Goal: Transaction & Acquisition: Obtain resource

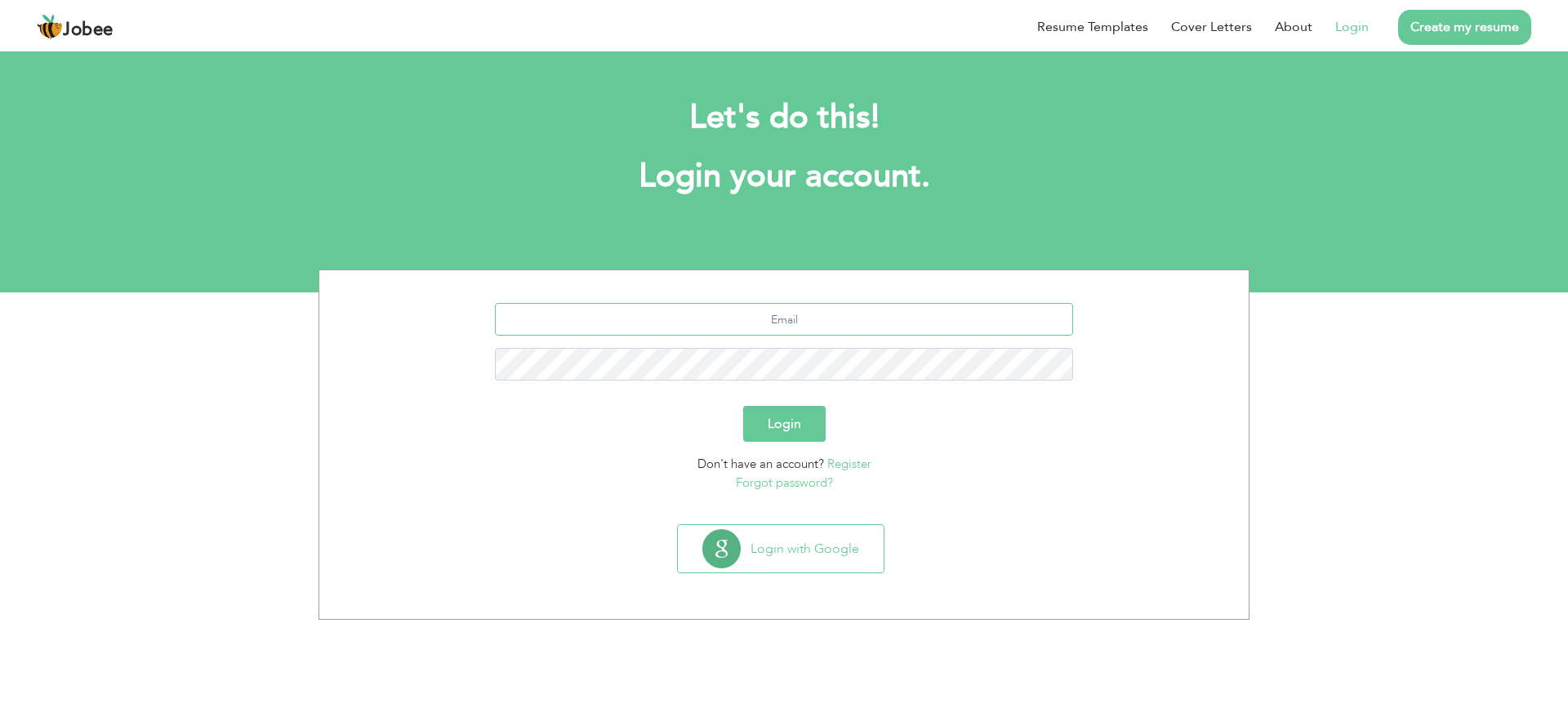
click at [843, 320] on input "text" at bounding box center [784, 320] width 579 height 33
click at [916, 415] on div "Login" at bounding box center [784, 423] width 905 height 36
click at [798, 322] on input "text" at bounding box center [784, 320] width 579 height 33
type input "[EMAIL_ADDRESS][DOMAIN_NAME]"
click at [764, 421] on button "Login" at bounding box center [784, 423] width 83 height 36
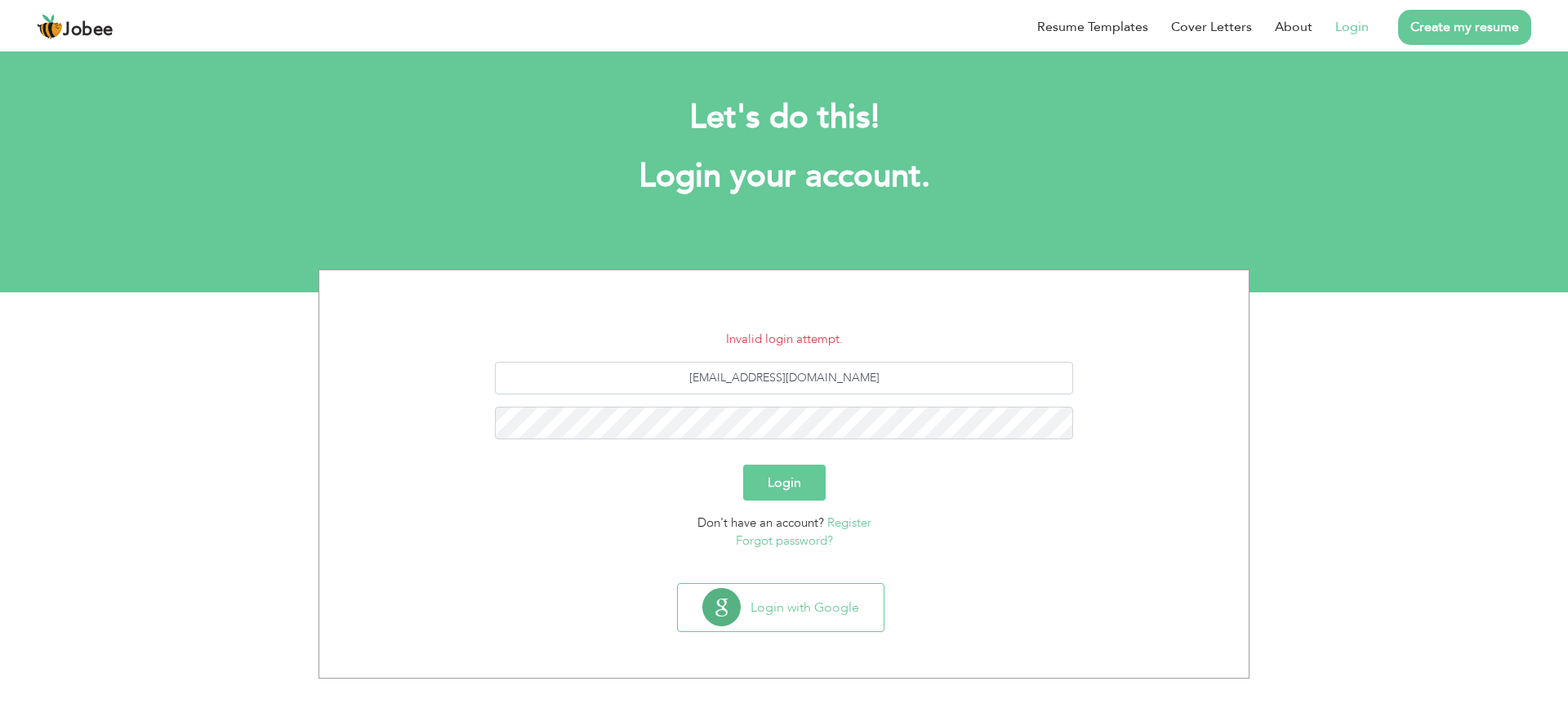
click at [790, 488] on button "Login" at bounding box center [784, 482] width 83 height 36
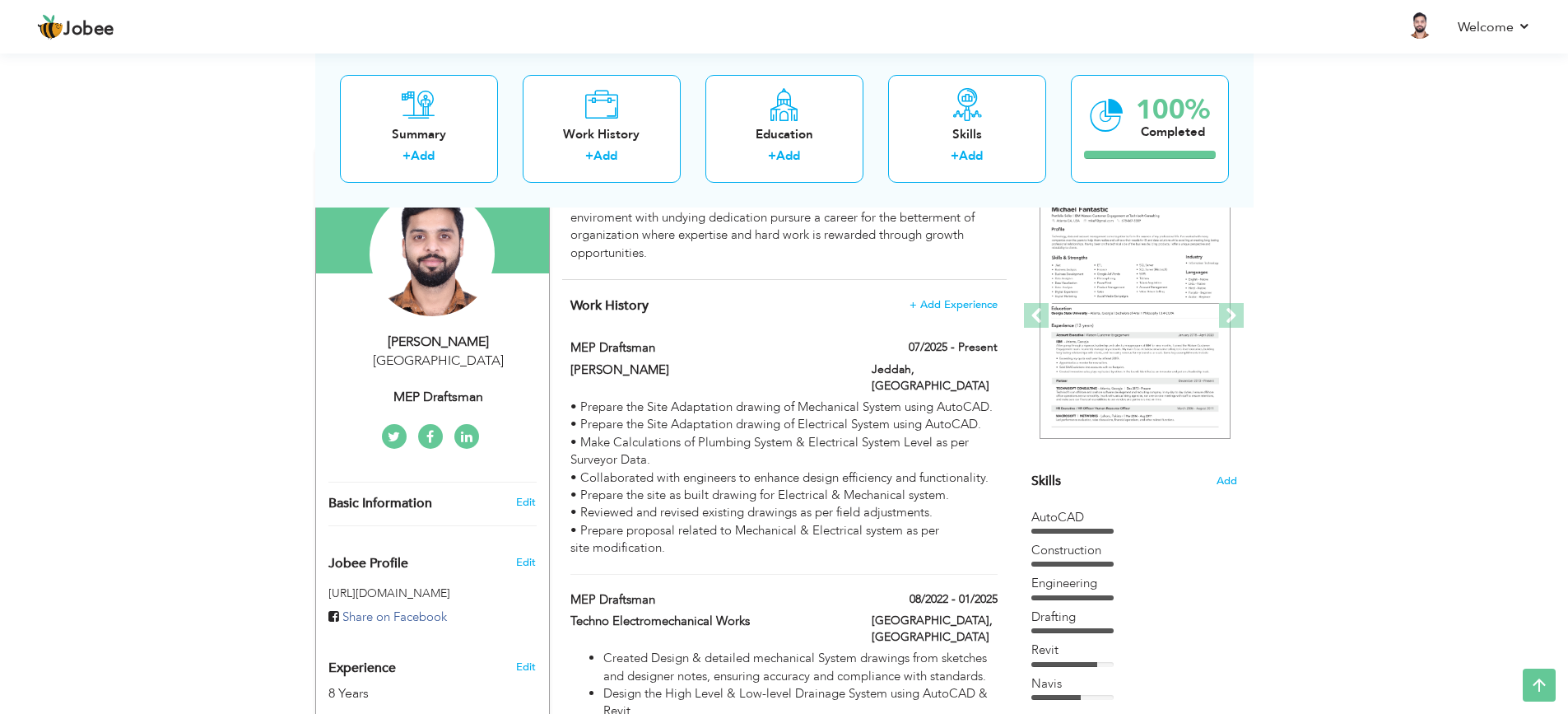
click at [432, 388] on div "MEP Draftsman" at bounding box center [438, 397] width 221 height 19
type input "Sohaib"
type input "[PERSON_NAME]"
type input "0537512141"
select select "number:191"
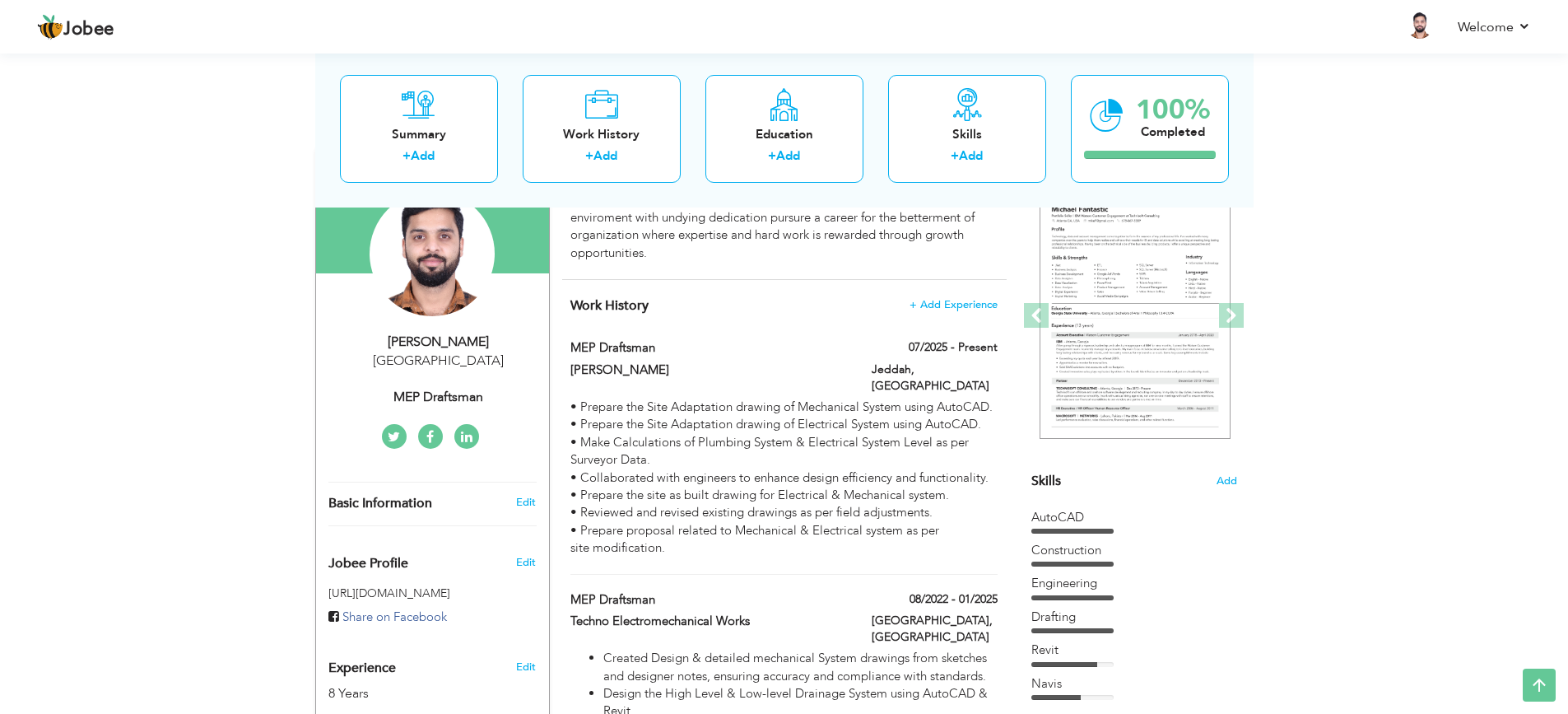
select select "number:10"
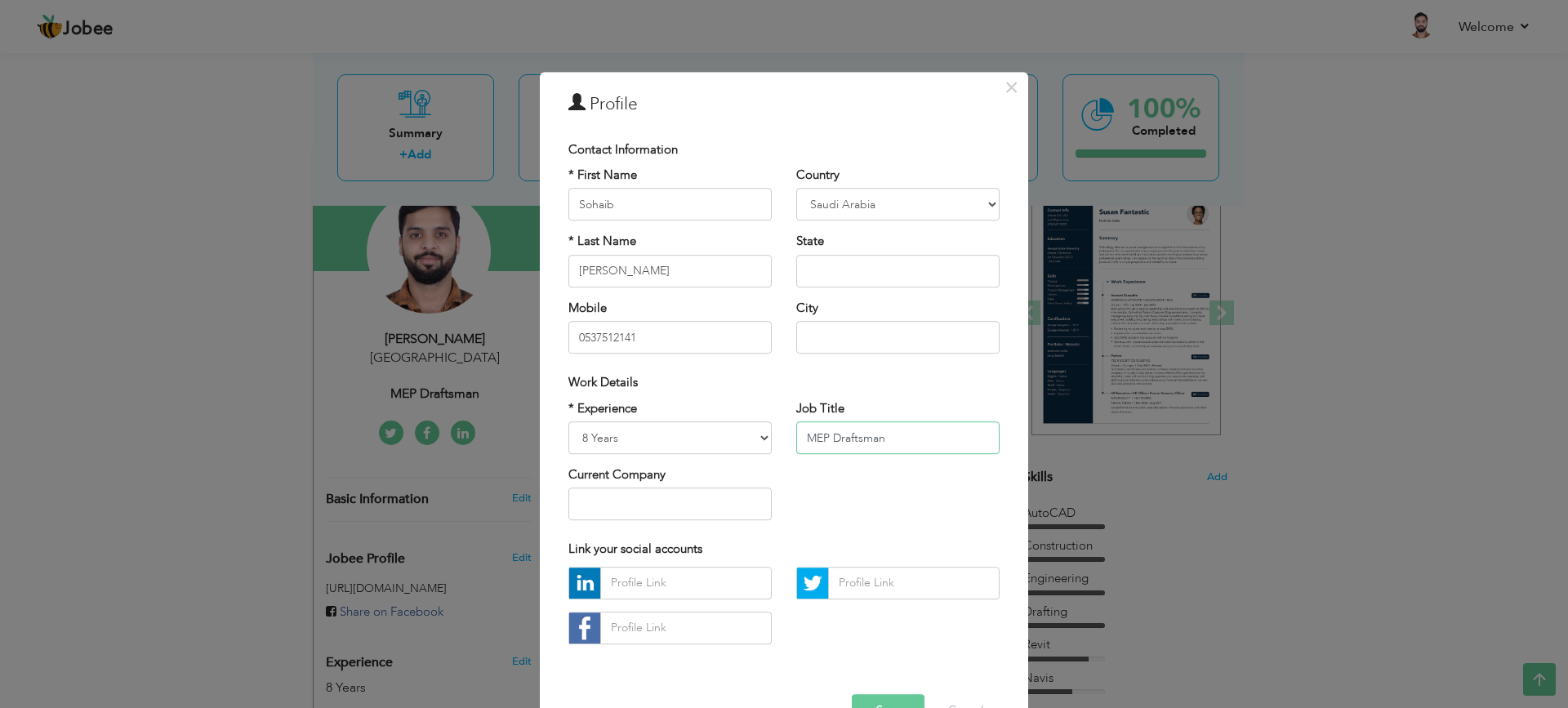
click at [887, 440] on input "MEP Draftsman" at bounding box center [898, 438] width 203 height 33
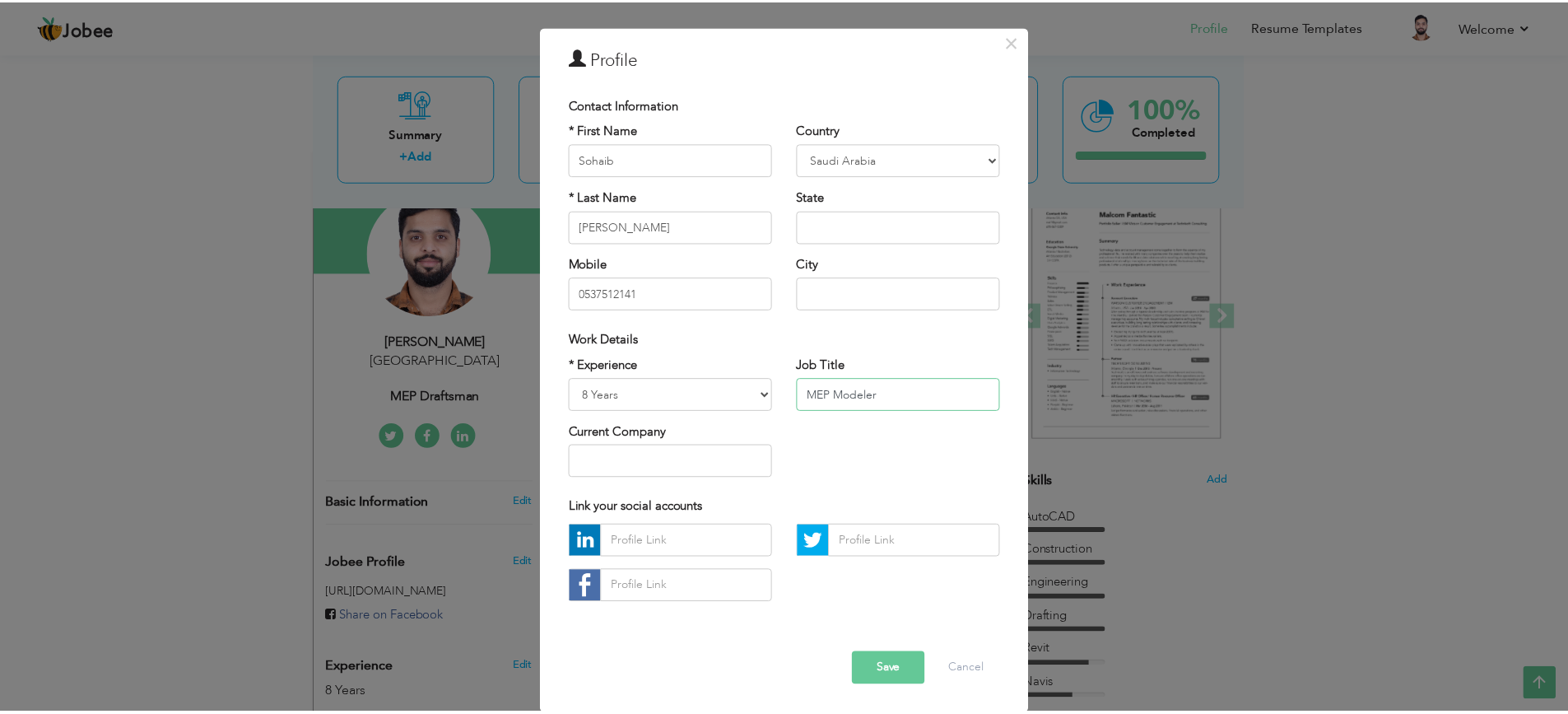
scroll to position [47, 0]
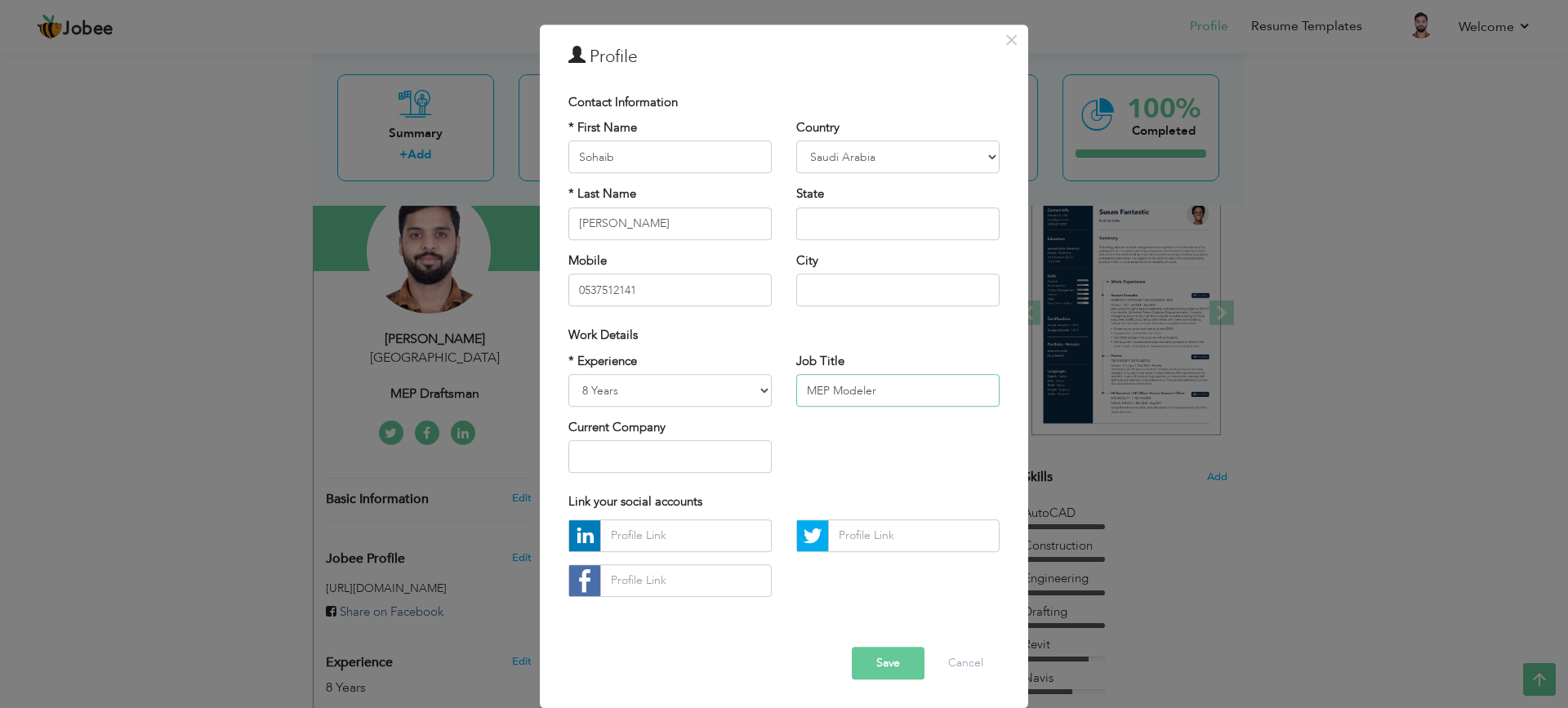
type input "MEP Modeler"
click at [884, 660] on button "Save" at bounding box center [888, 663] width 73 height 33
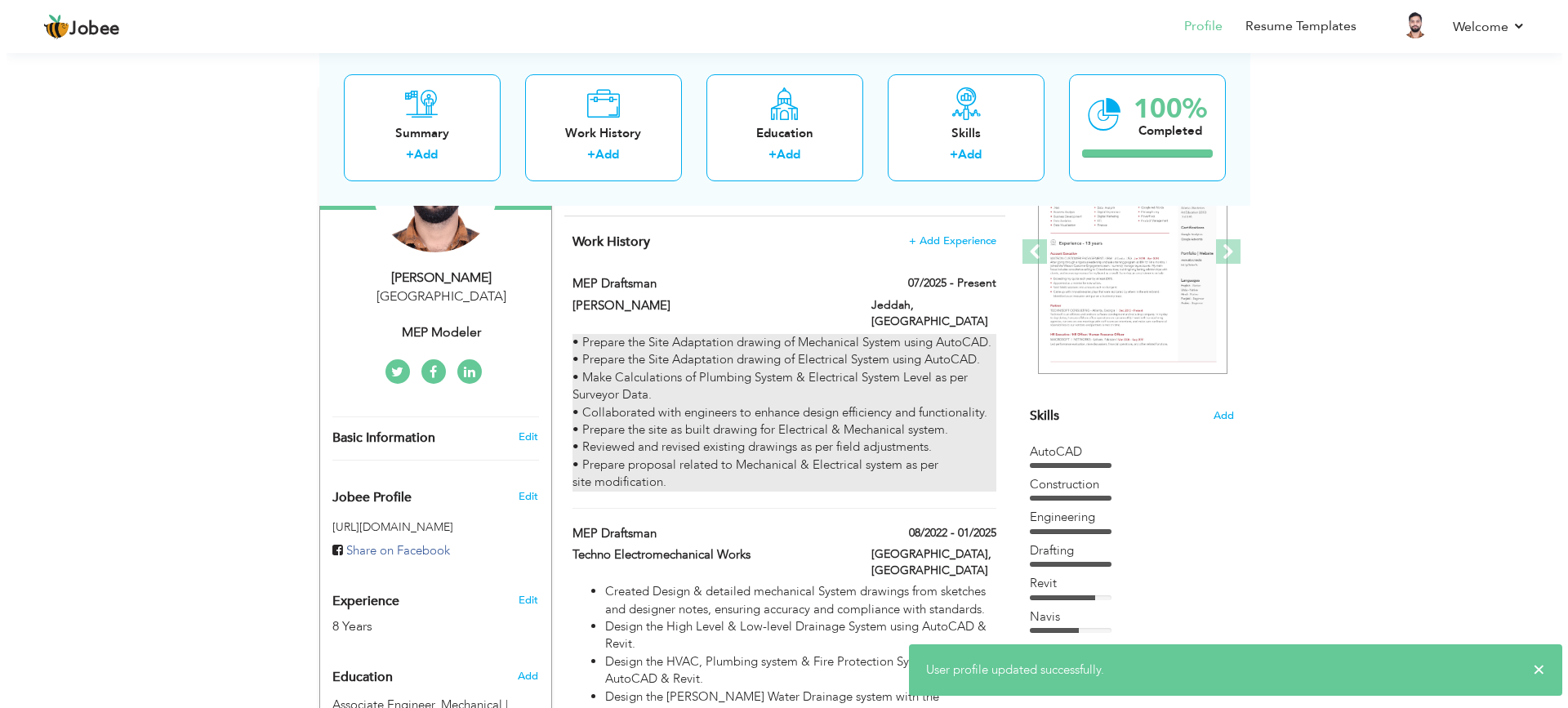
scroll to position [221, 0]
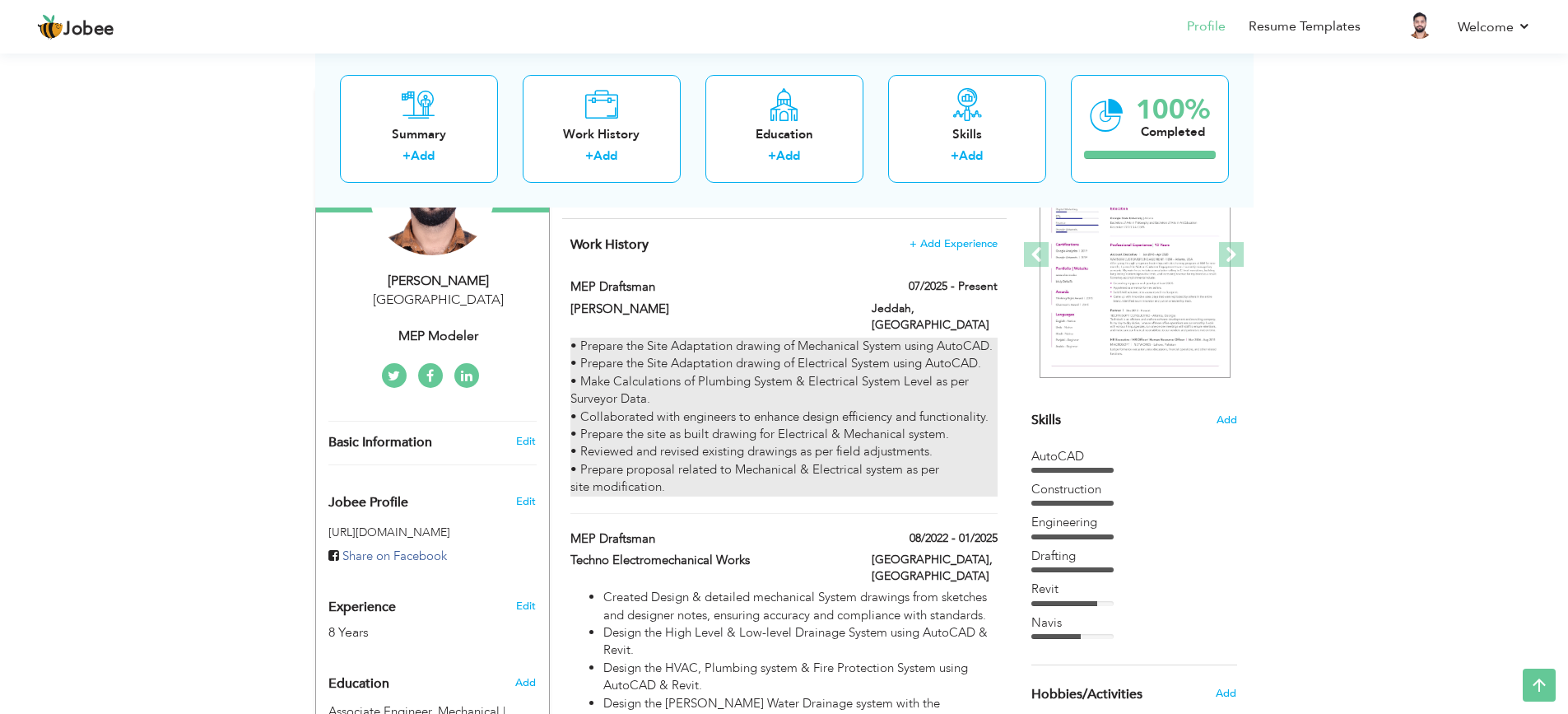
click at [926, 337] on div "• Prepare the Site Adaptation drawing of Mechanical System using AutoCAD. • Pre…" at bounding box center [784, 417] width 427 height 159
type input "MEP Draftsman"
type input "Shapoorji Pallonji"
type input "07/2025"
type input "Saudi Arabia"
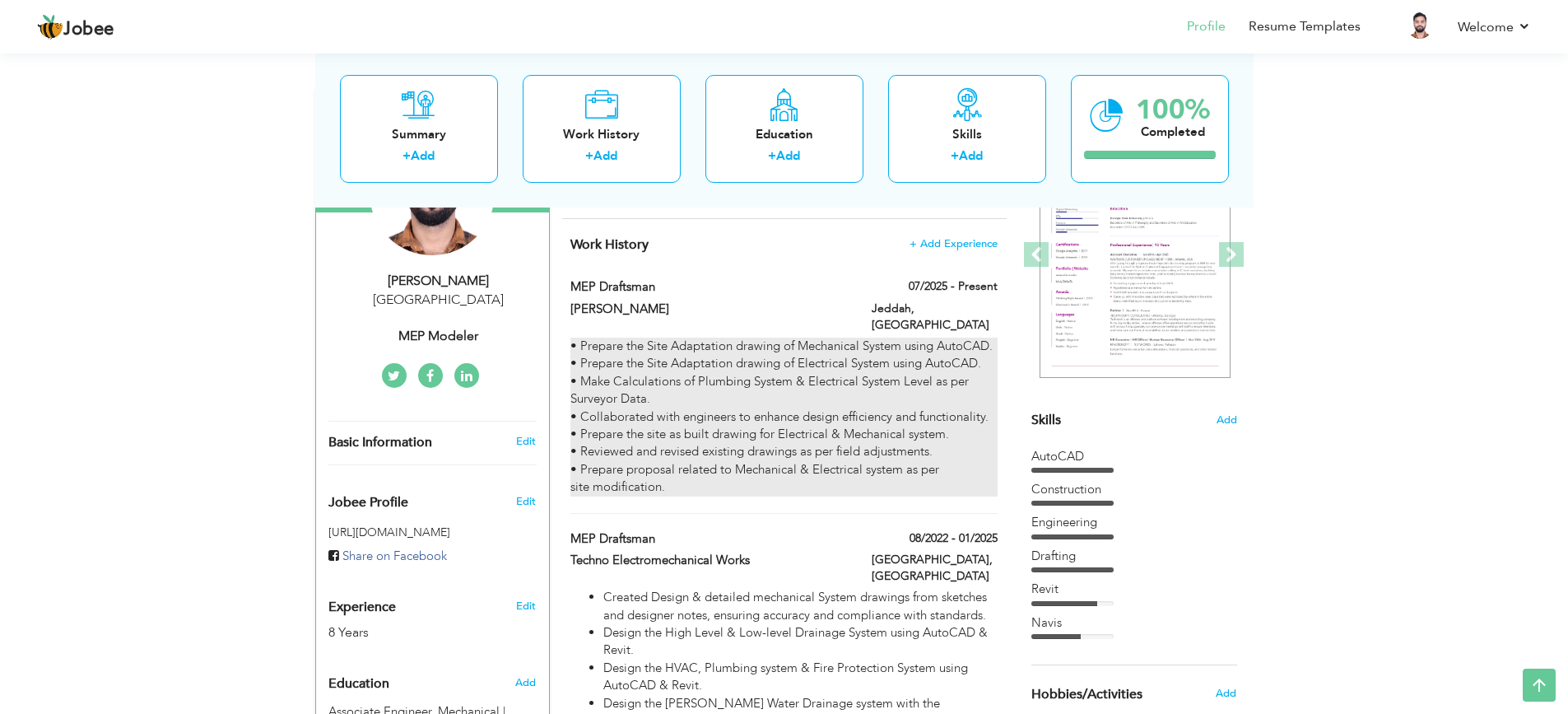
type input "Jeddah"
checkbox input "true"
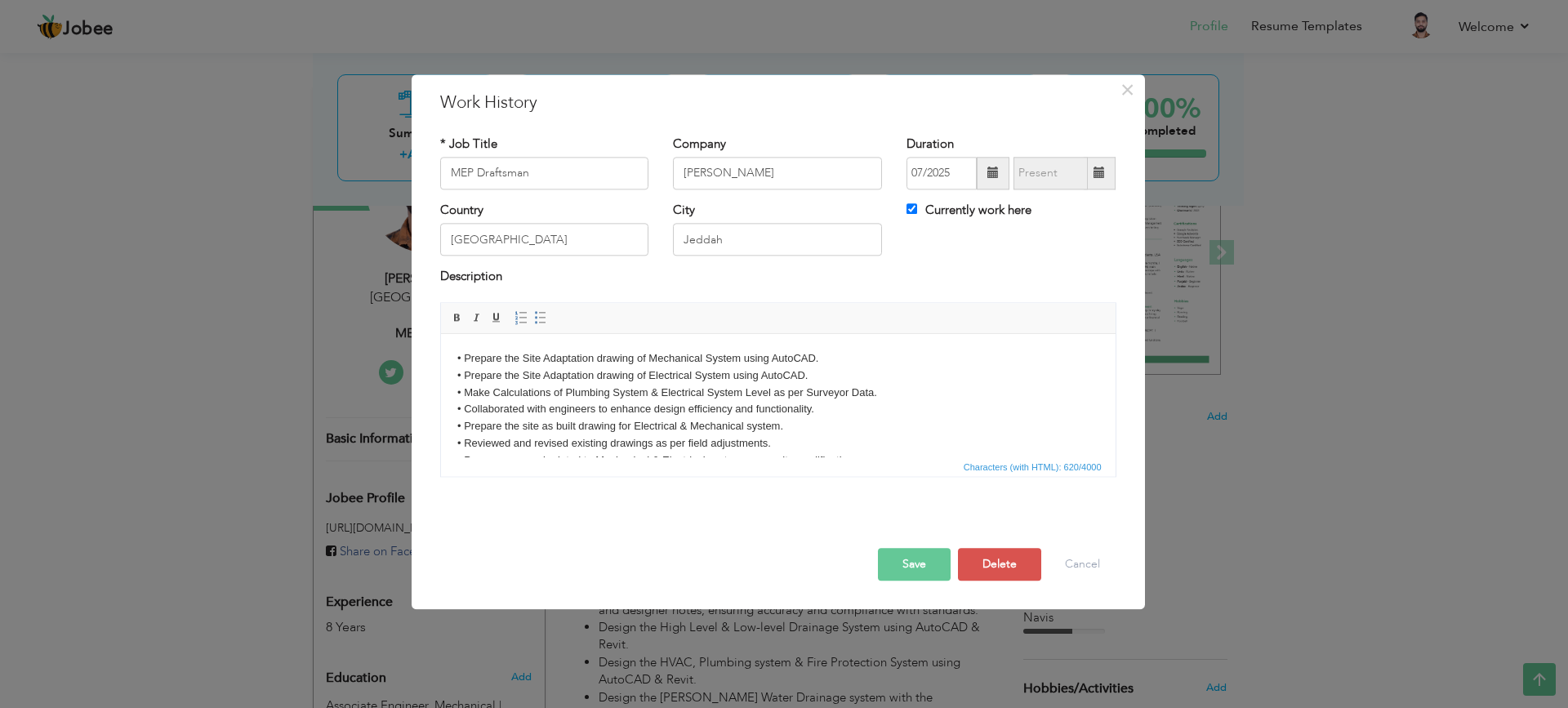
click at [820, 355] on body "• Prepare the Site Adaptation drawing of Mechanical System using AutoCAD. • Pre…" at bounding box center [777, 410] width 642 height 119
click at [816, 368] on body "• Prepare the Site Adaptation drawing of Mechanical System. • Prepare the Site …" at bounding box center [777, 410] width 642 height 119
click at [856, 410] on body "• Prepare the Site Adaptation drawing of Mechanical System. • Prepare the Site …" at bounding box center [777, 410] width 642 height 119
click at [660, 426] on body "• Prepare the Site Adaptation drawing of Mechanical System. • Prepare the Site …" at bounding box center [777, 410] width 642 height 119
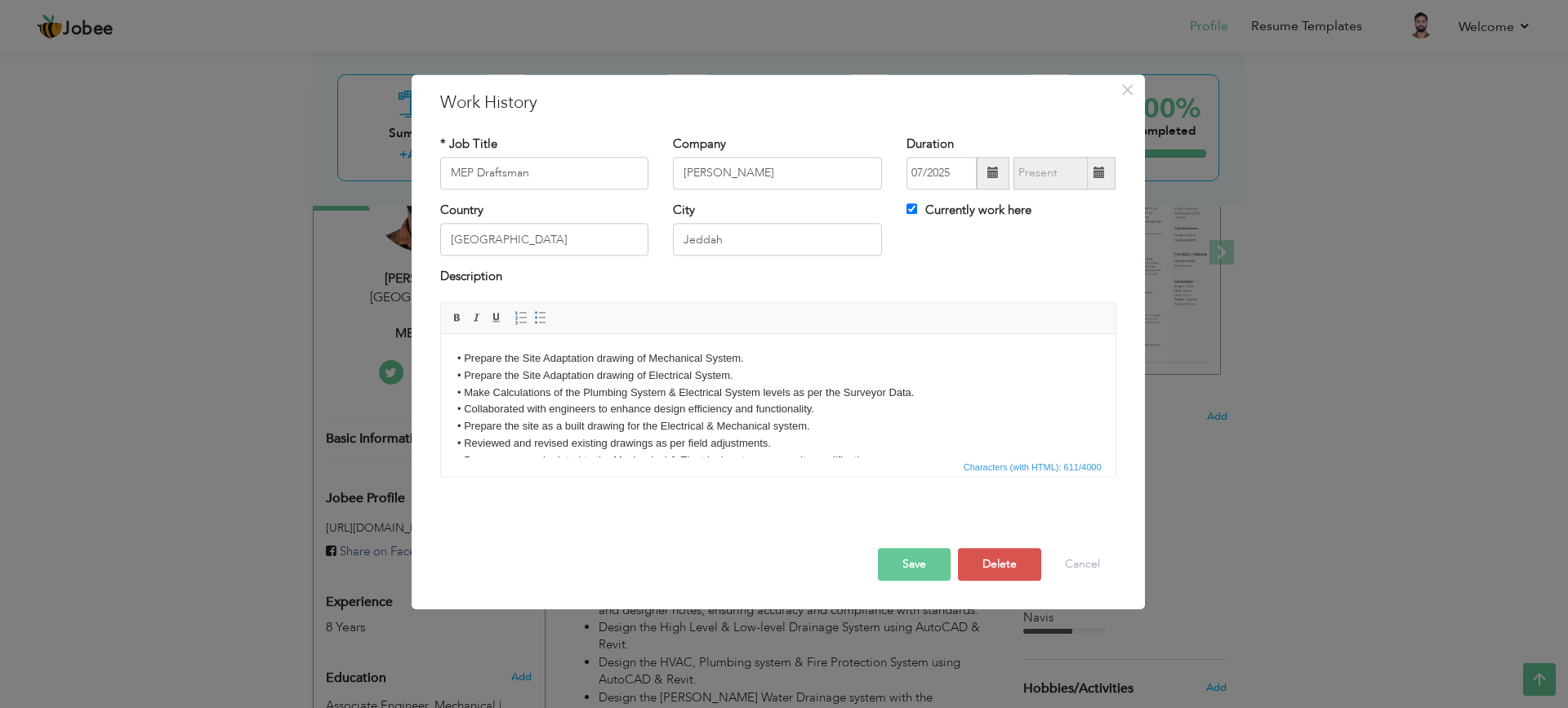
click at [912, 572] on button "Save" at bounding box center [914, 564] width 73 height 33
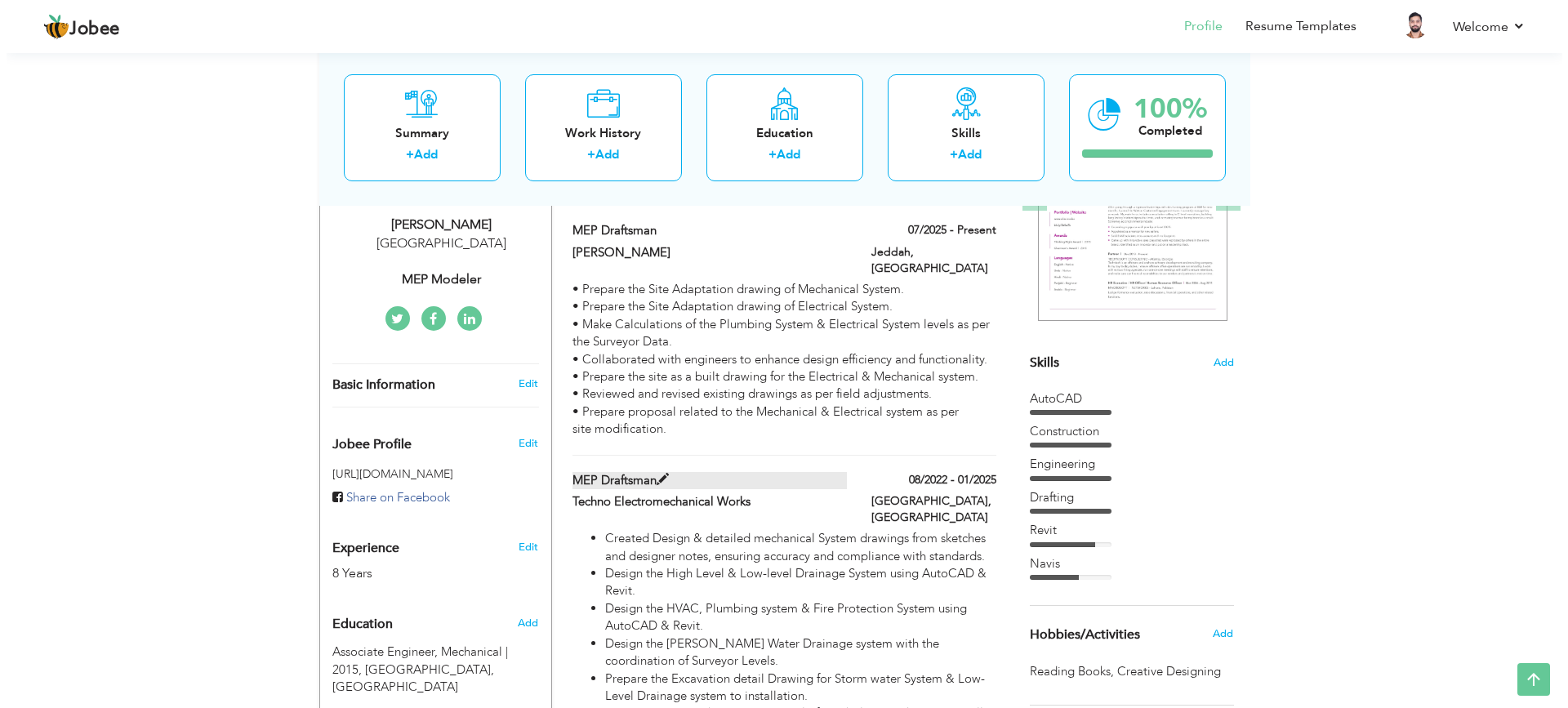
scroll to position [277, 0]
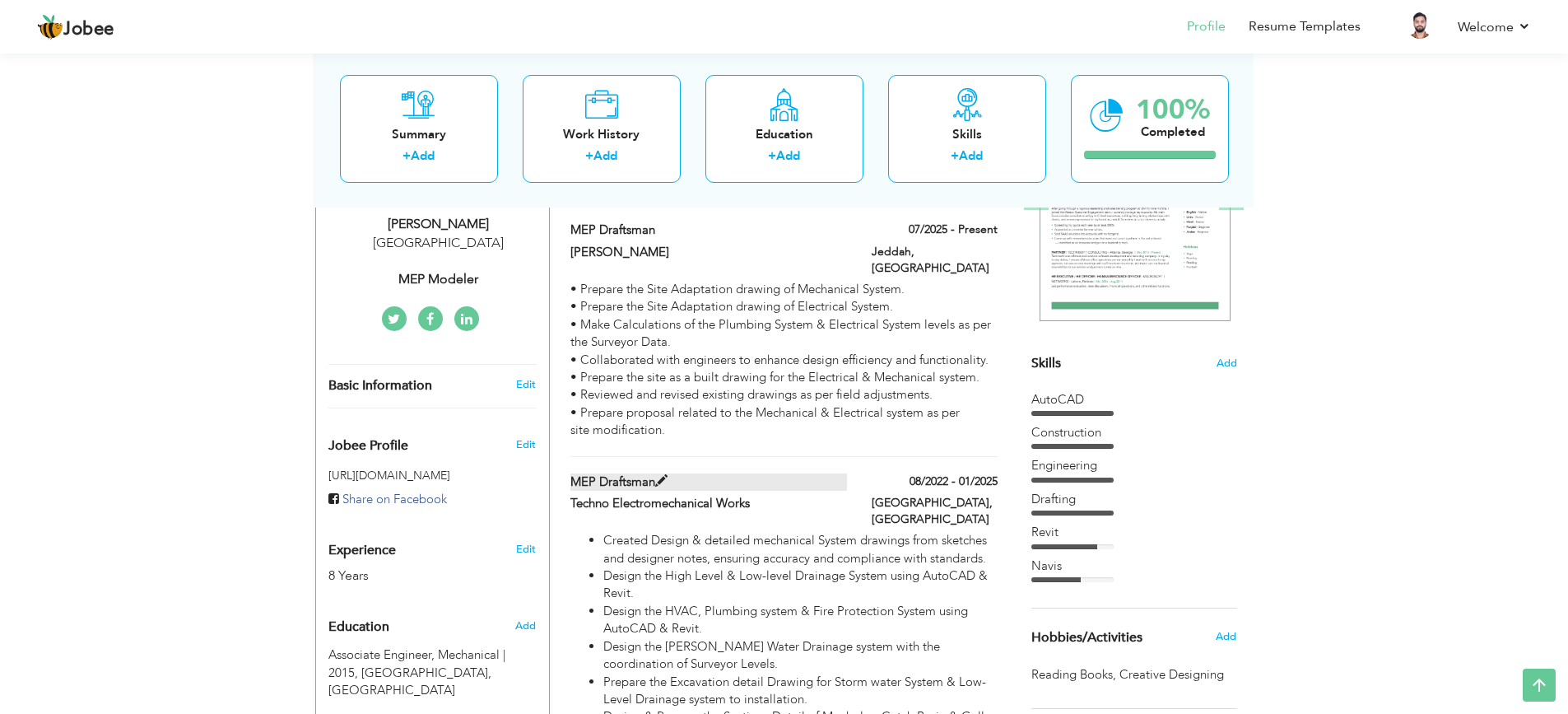
click at [657, 475] on span at bounding box center [661, 481] width 12 height 12
type input "Techno Electromechanical Works"
type input "08/2022"
type input "01/2025"
type input "Riyadh"
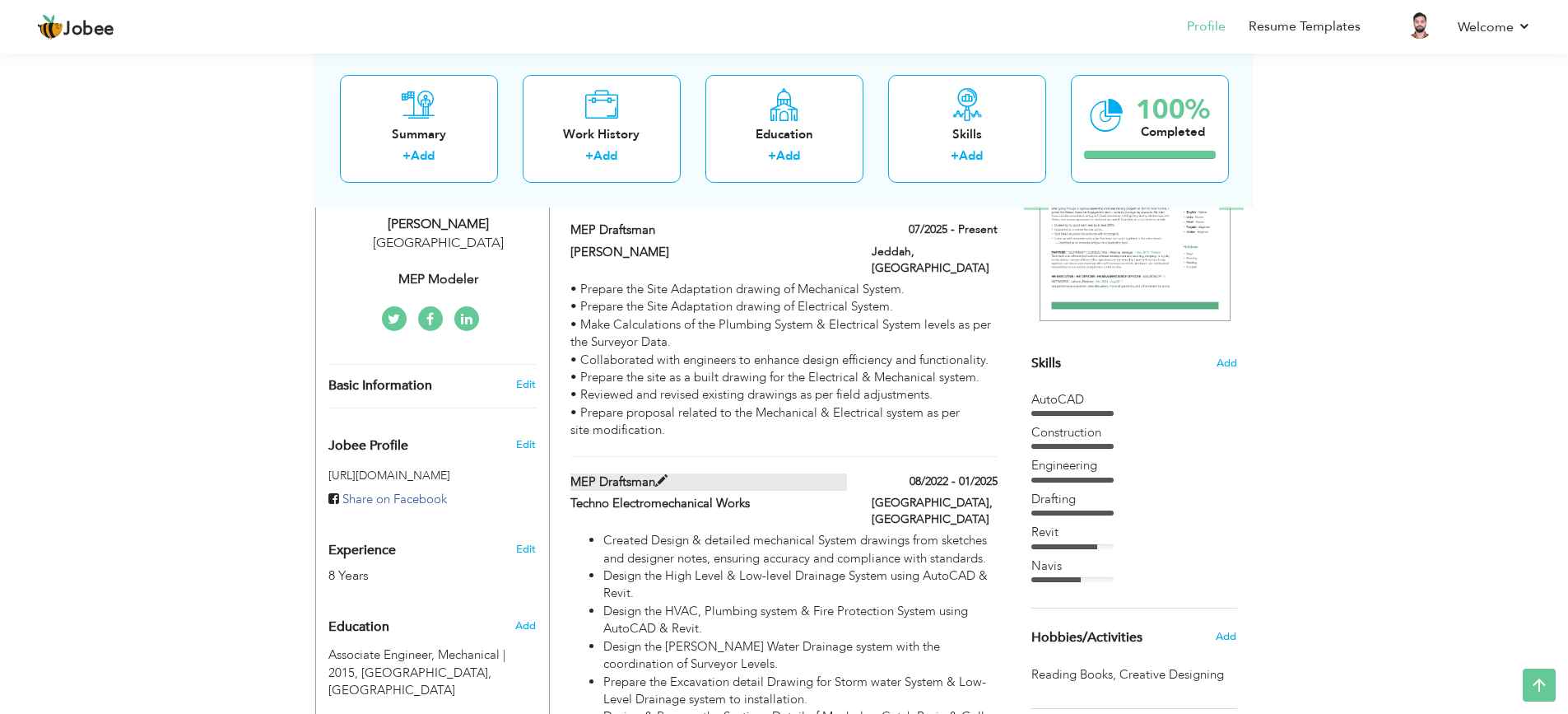
checkbox input "false"
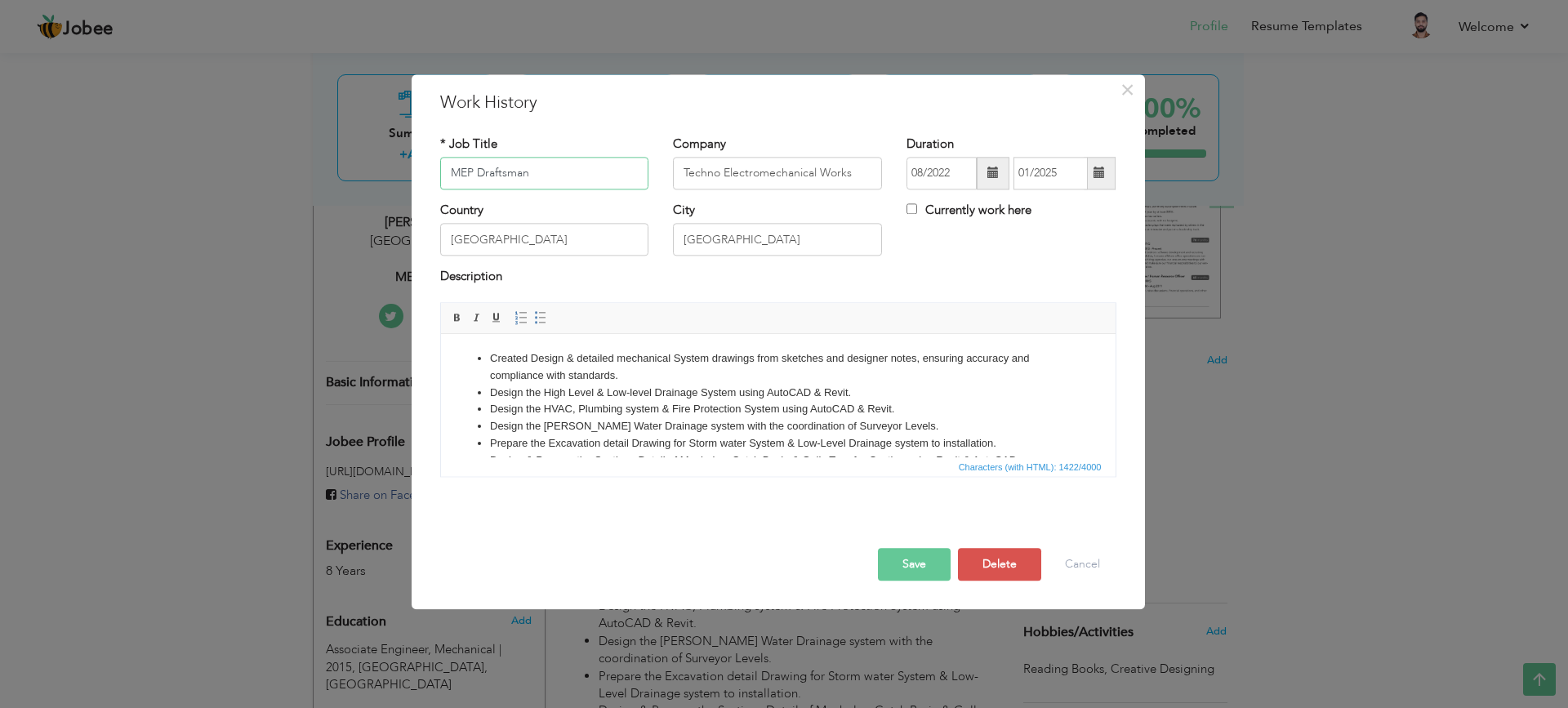
click at [478, 170] on input "MEP Draftsman" at bounding box center [544, 173] width 209 height 33
type input "MEP Modeler & Draftsman"
click at [916, 551] on button "Save" at bounding box center [914, 564] width 73 height 33
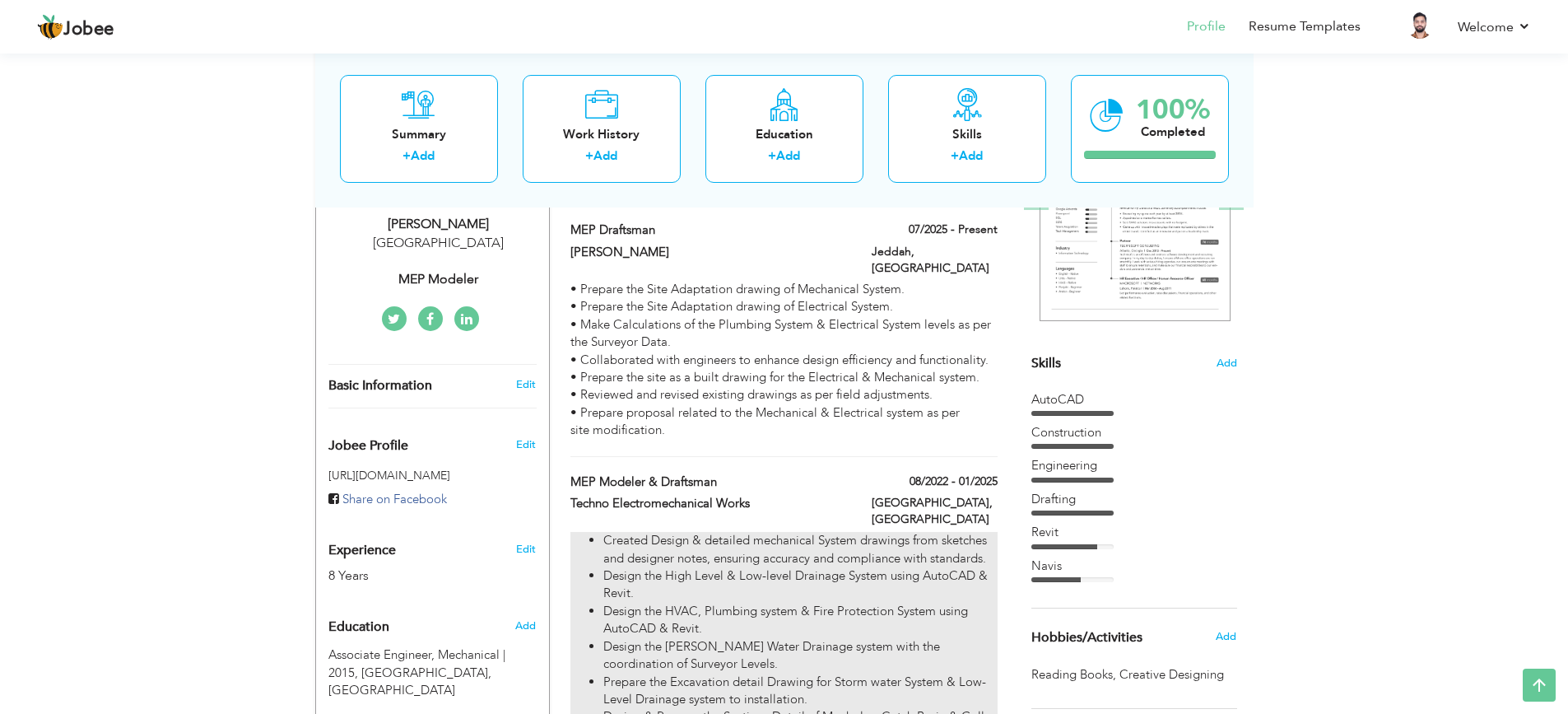
click at [823, 532] on li "Created Design & detailed mechanical System drawings from sketches and designer…" at bounding box center [800, 549] width 393 height 35
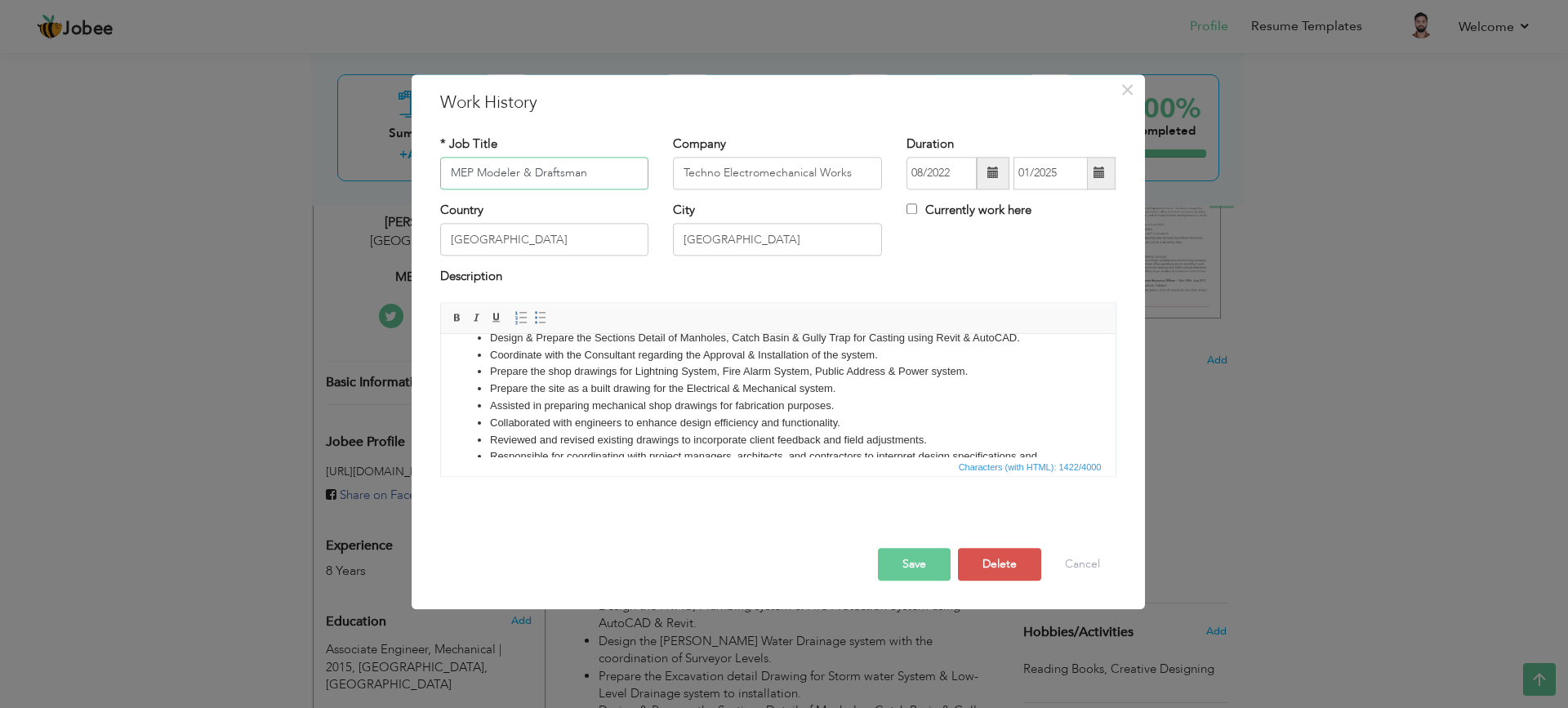
scroll to position [121, 0]
click at [921, 572] on button "Save" at bounding box center [914, 564] width 73 height 33
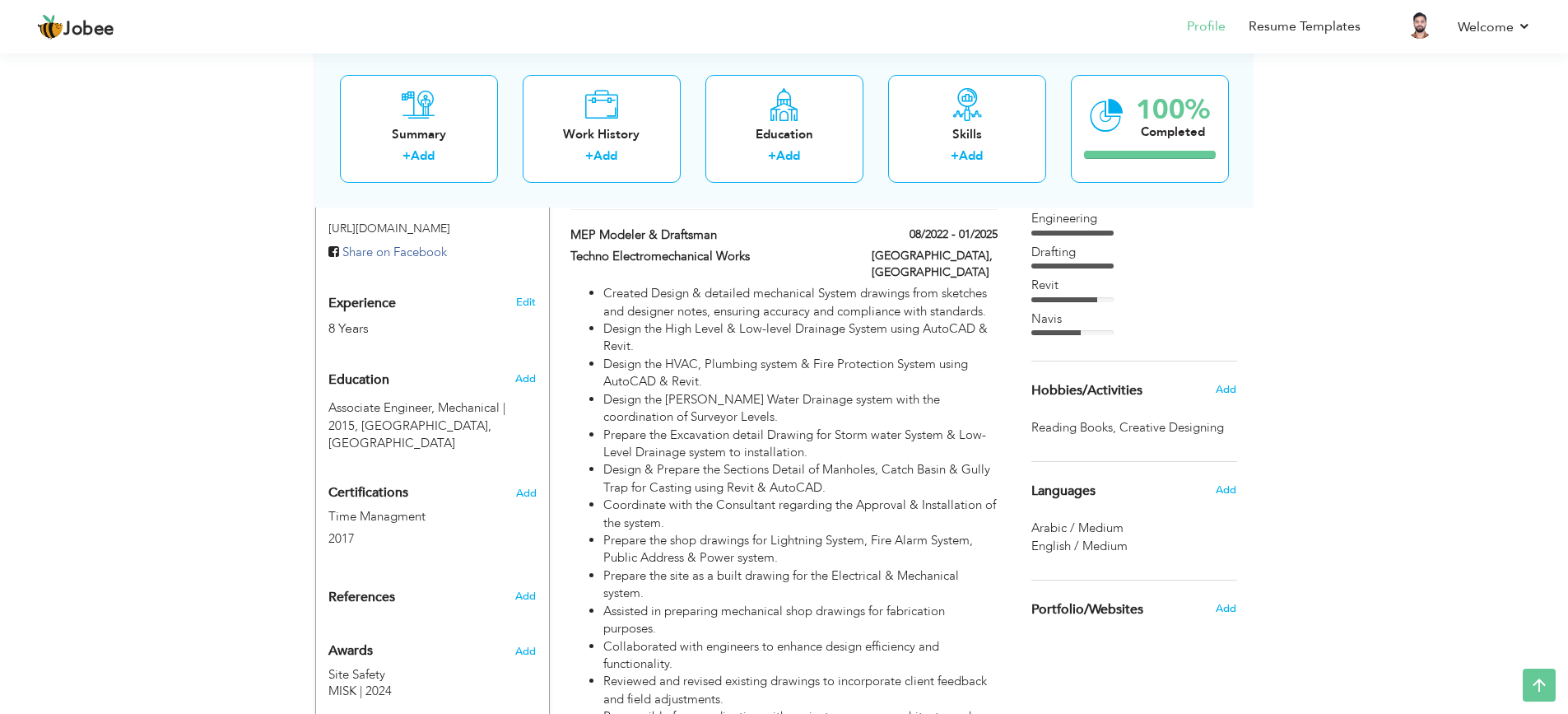
scroll to position [525, 0]
click at [1225, 490] on span "Add" at bounding box center [1226, 491] width 22 height 15
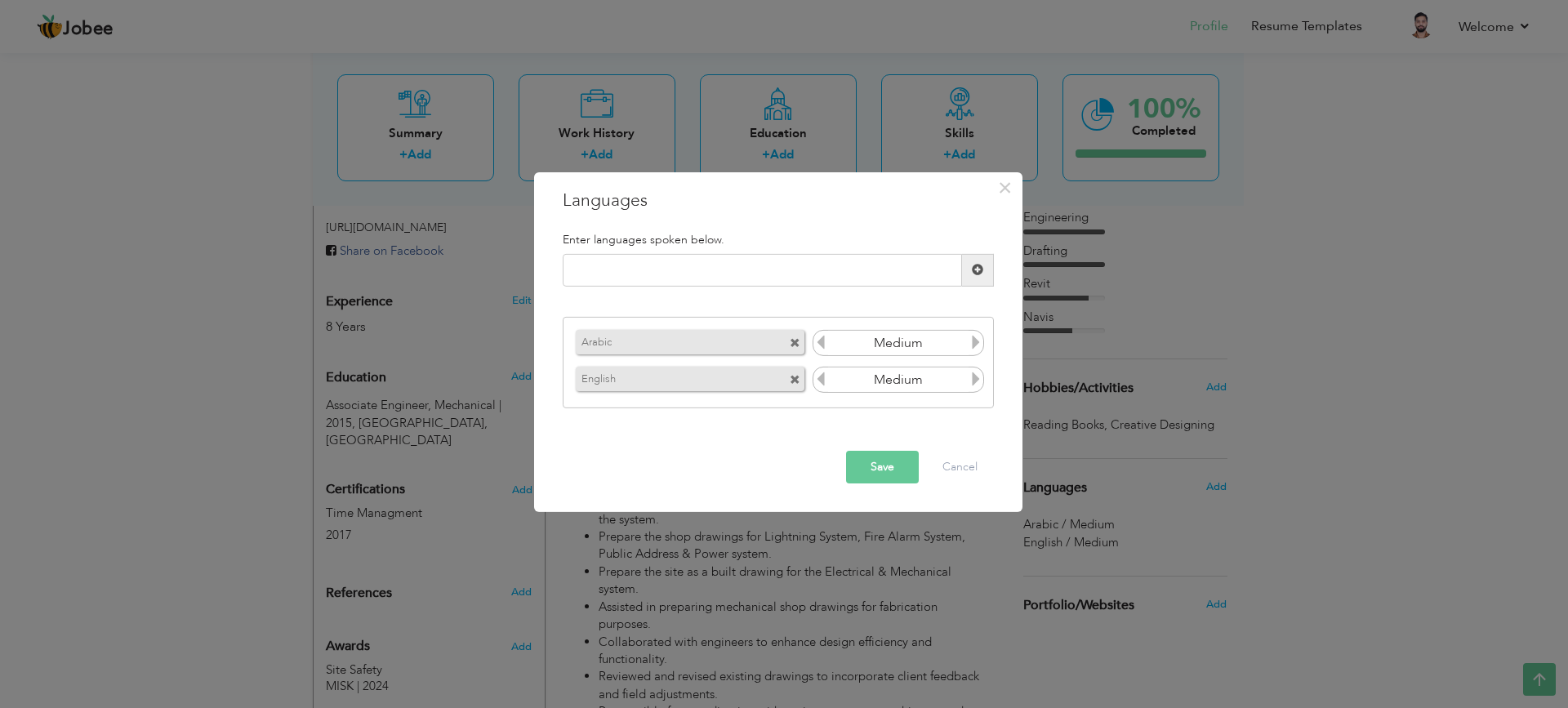
click at [971, 340] on icon at bounding box center [976, 342] width 15 height 15
click at [977, 340] on icon at bounding box center [976, 342] width 15 height 15
click at [817, 340] on icon at bounding box center [821, 342] width 15 height 15
click at [886, 460] on button "Save" at bounding box center [882, 467] width 73 height 33
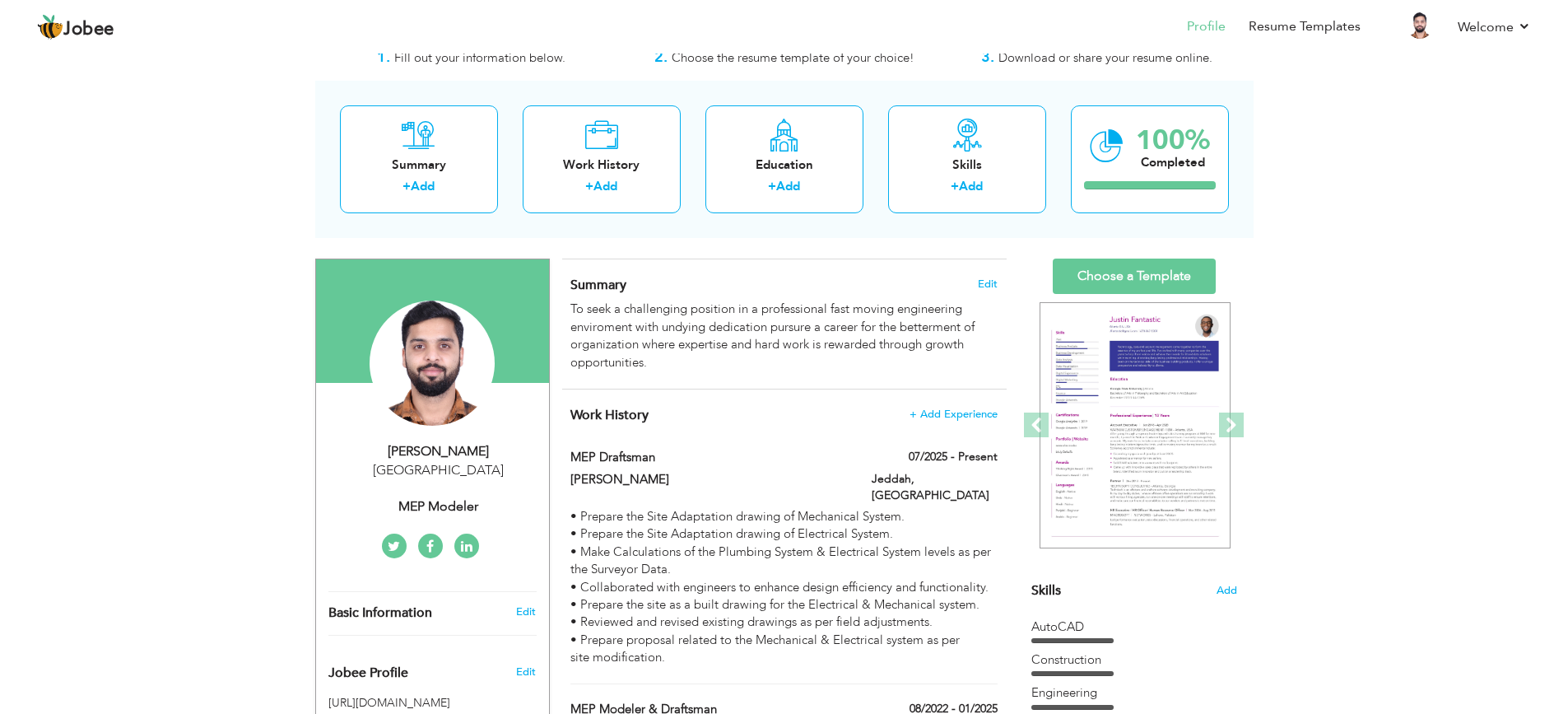
scroll to position [51, 0]
click at [1284, 23] on link "Resume Templates" at bounding box center [1305, 27] width 112 height 19
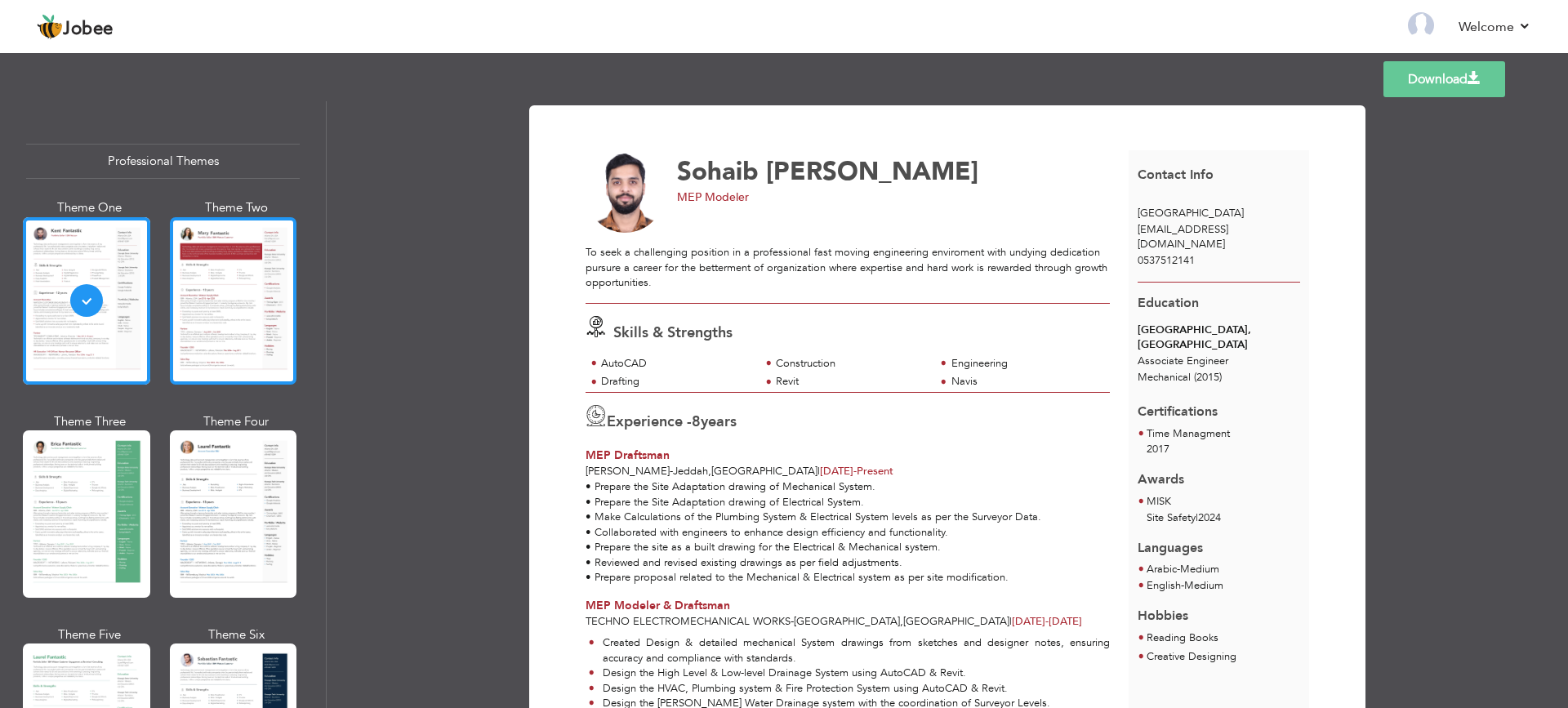
click at [265, 347] on div at bounding box center [233, 301] width 127 height 168
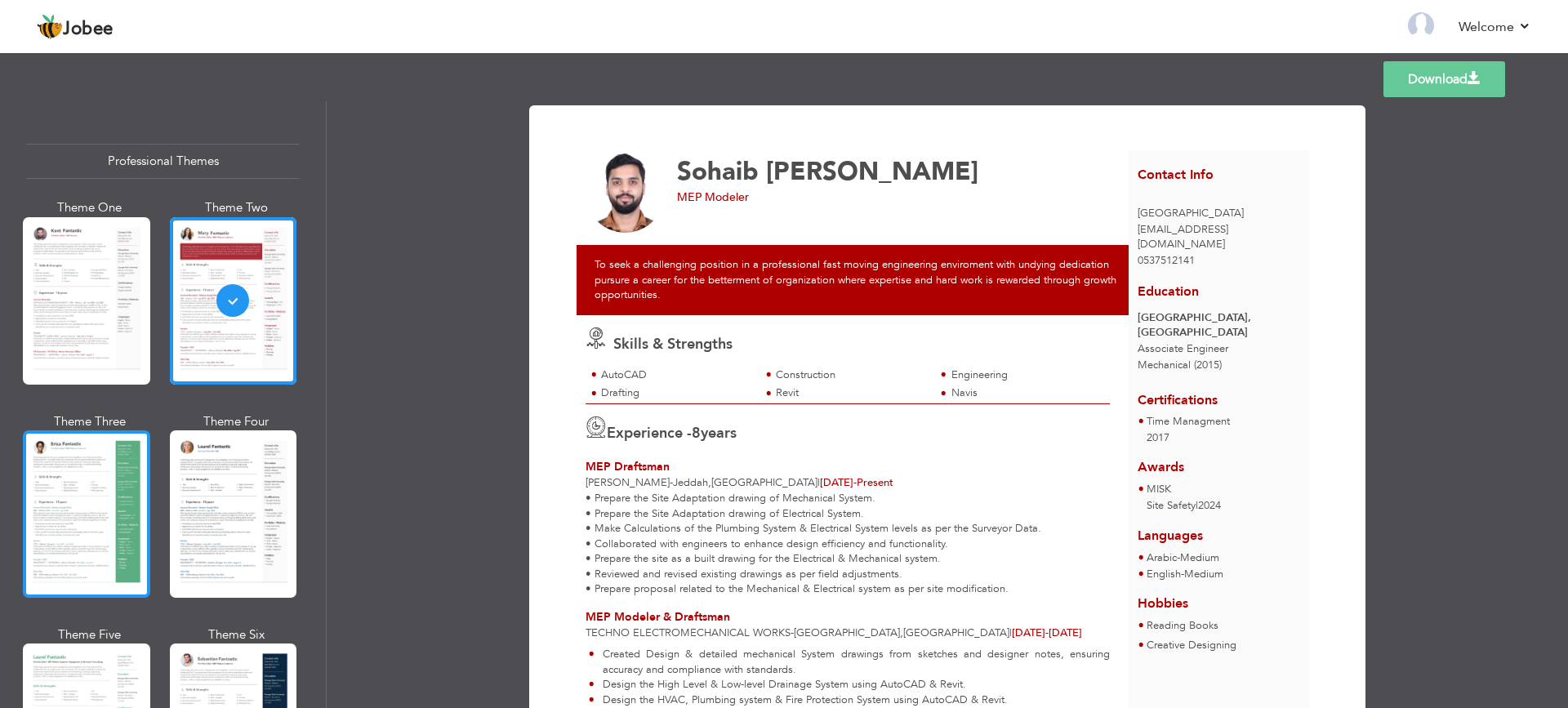
click at [83, 499] on div at bounding box center [87, 514] width 127 height 168
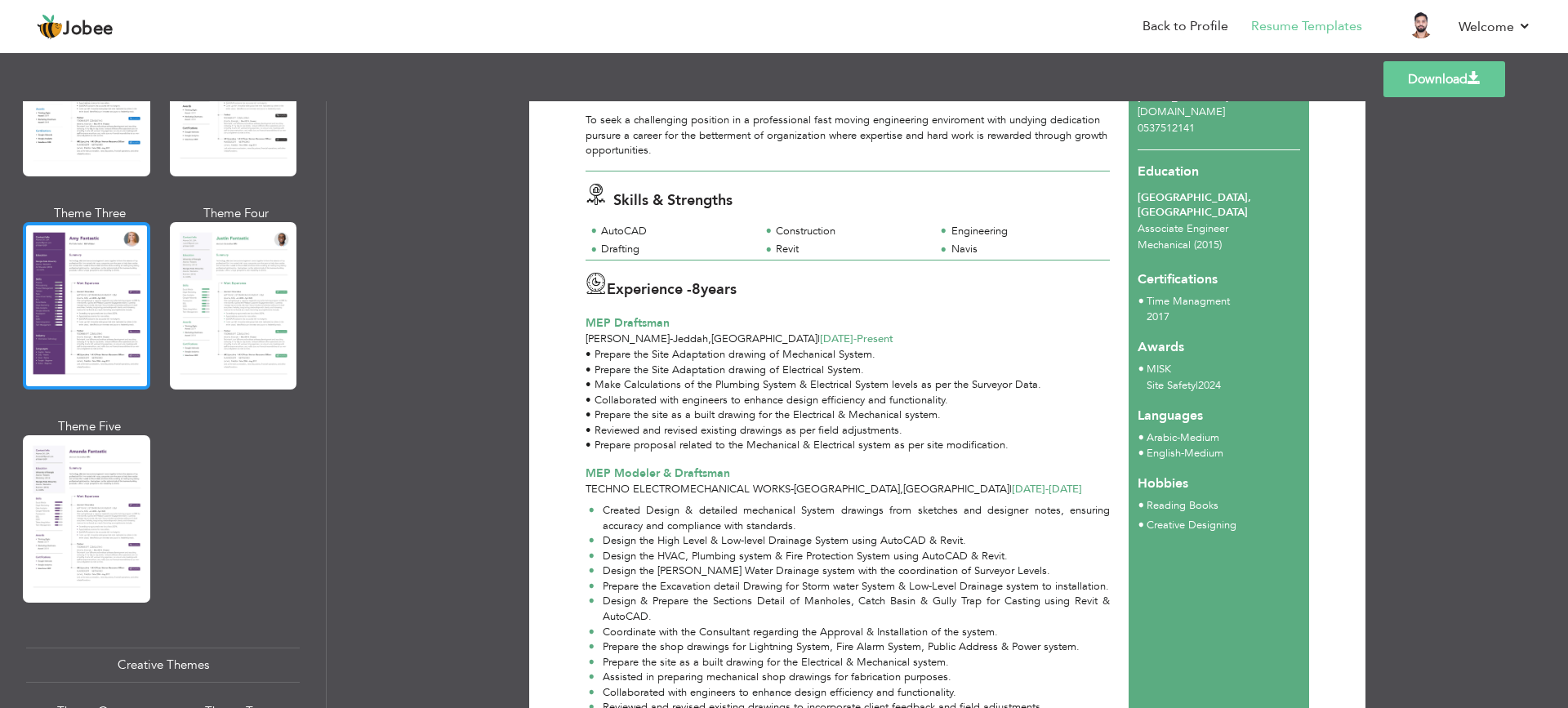
scroll to position [1406, 0]
click at [124, 316] on div at bounding box center [87, 305] width 127 height 168
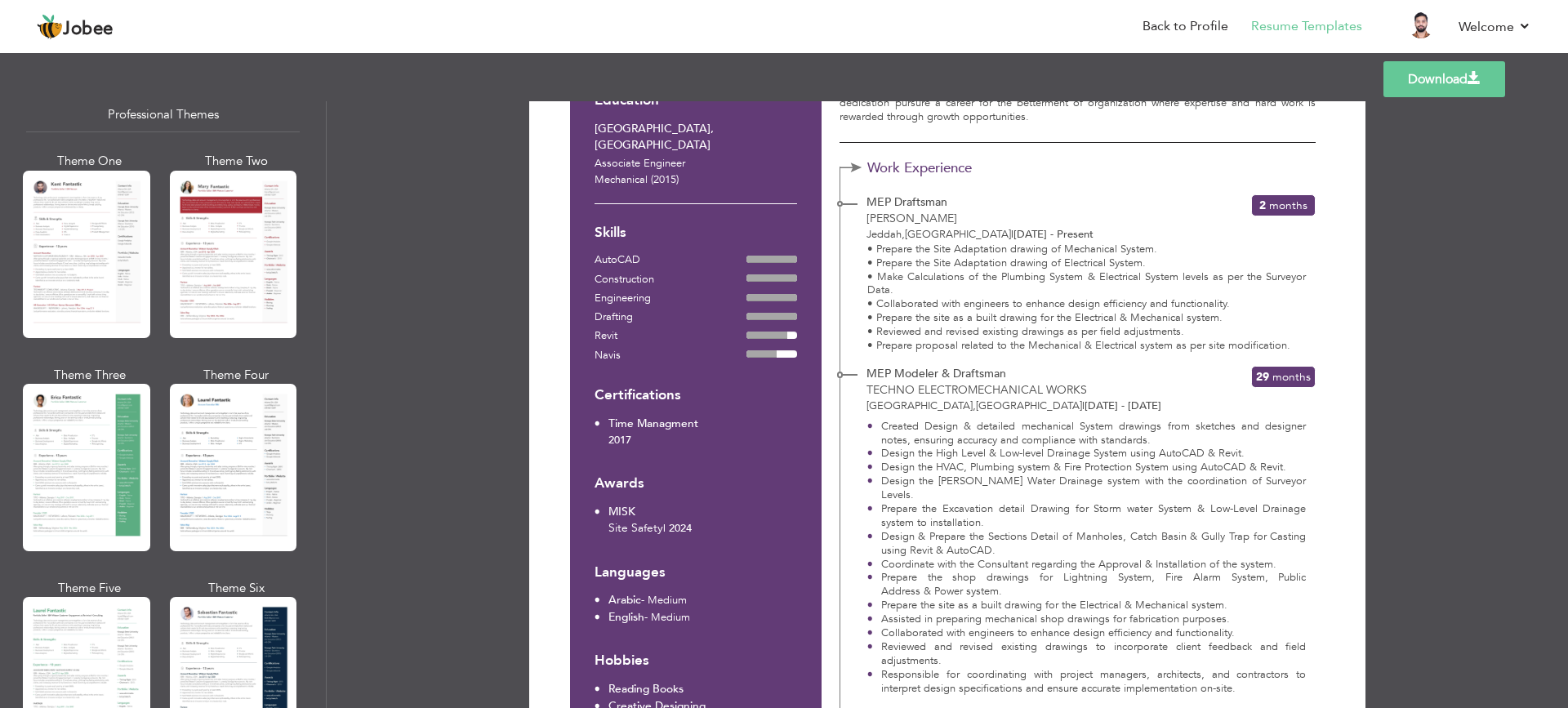
scroll to position [0, 0]
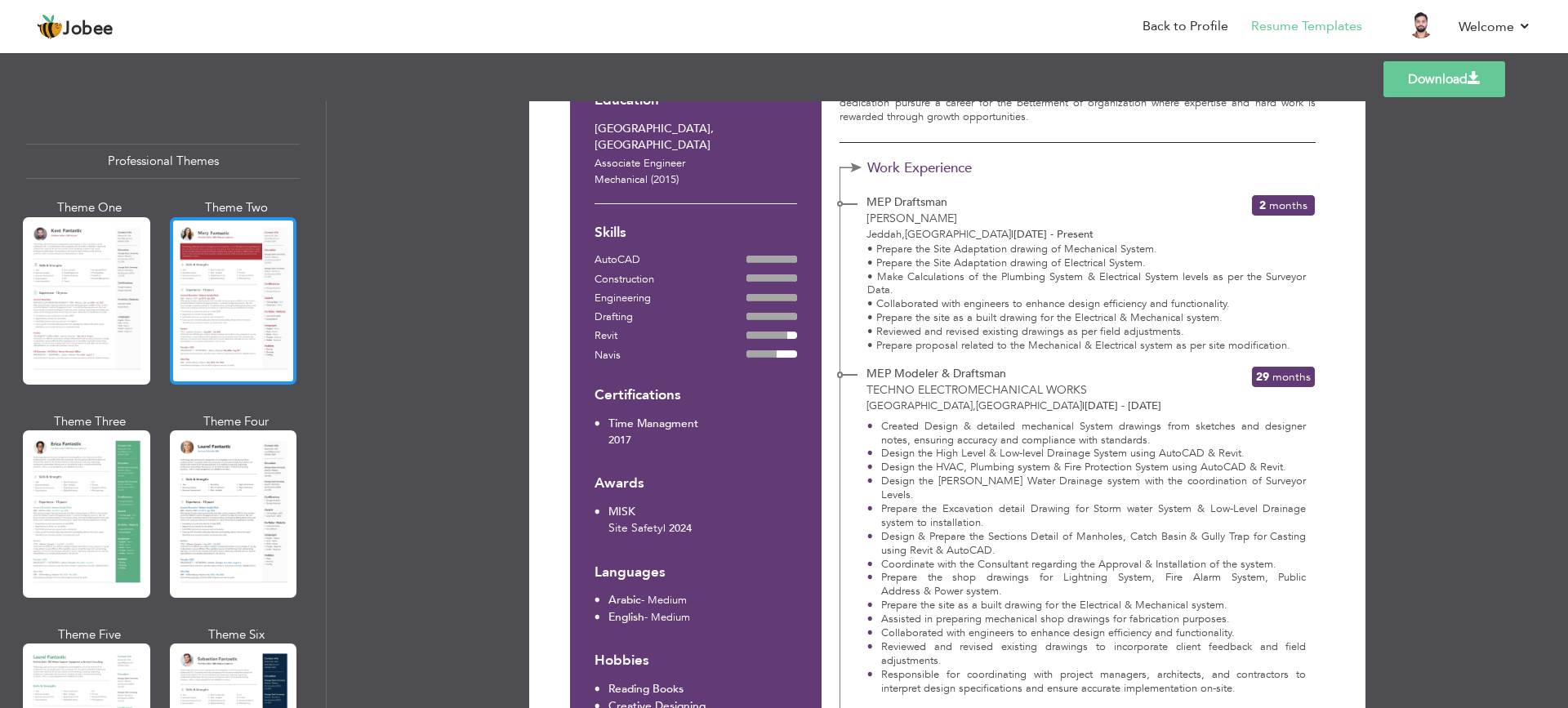
click at [216, 290] on div at bounding box center [233, 301] width 127 height 168
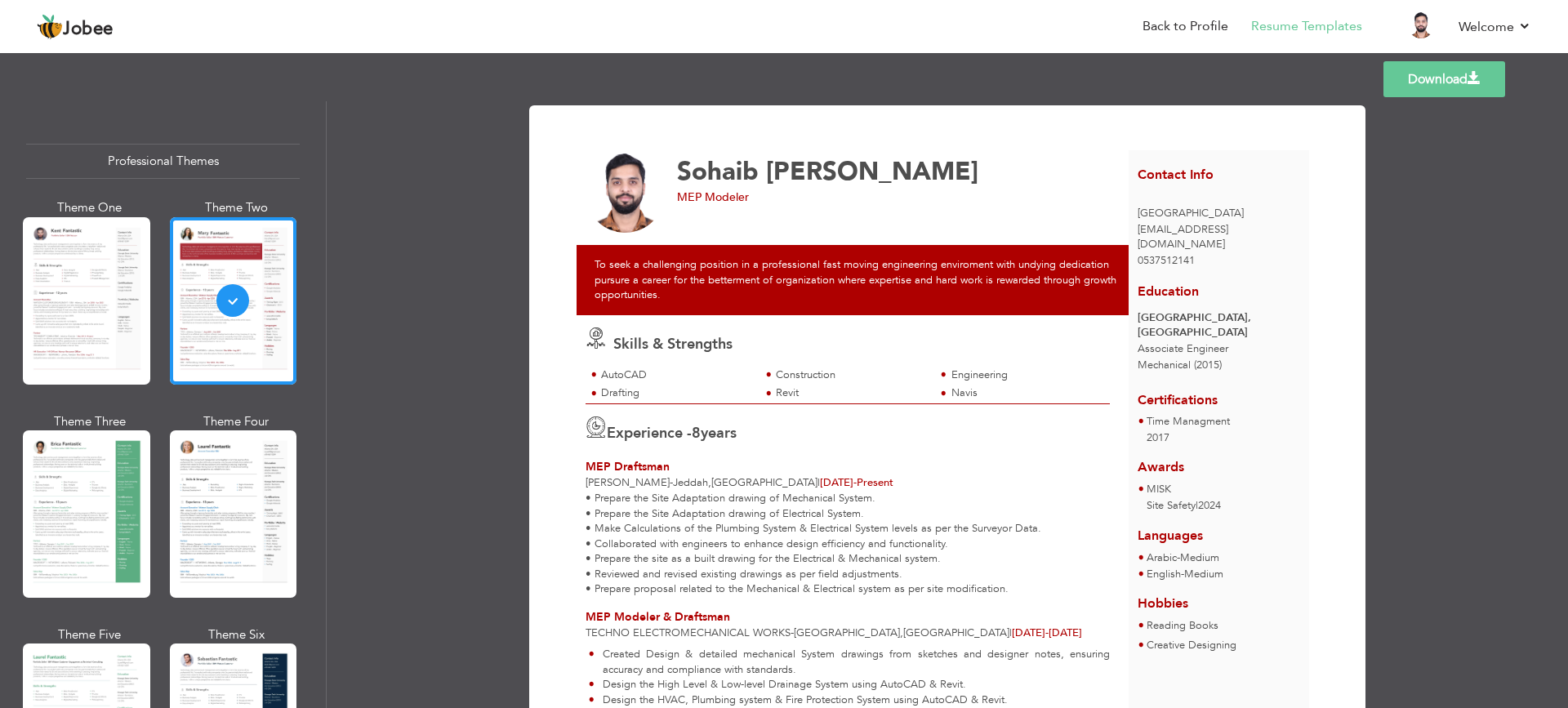
click at [1478, 82] on span at bounding box center [1474, 78] width 13 height 13
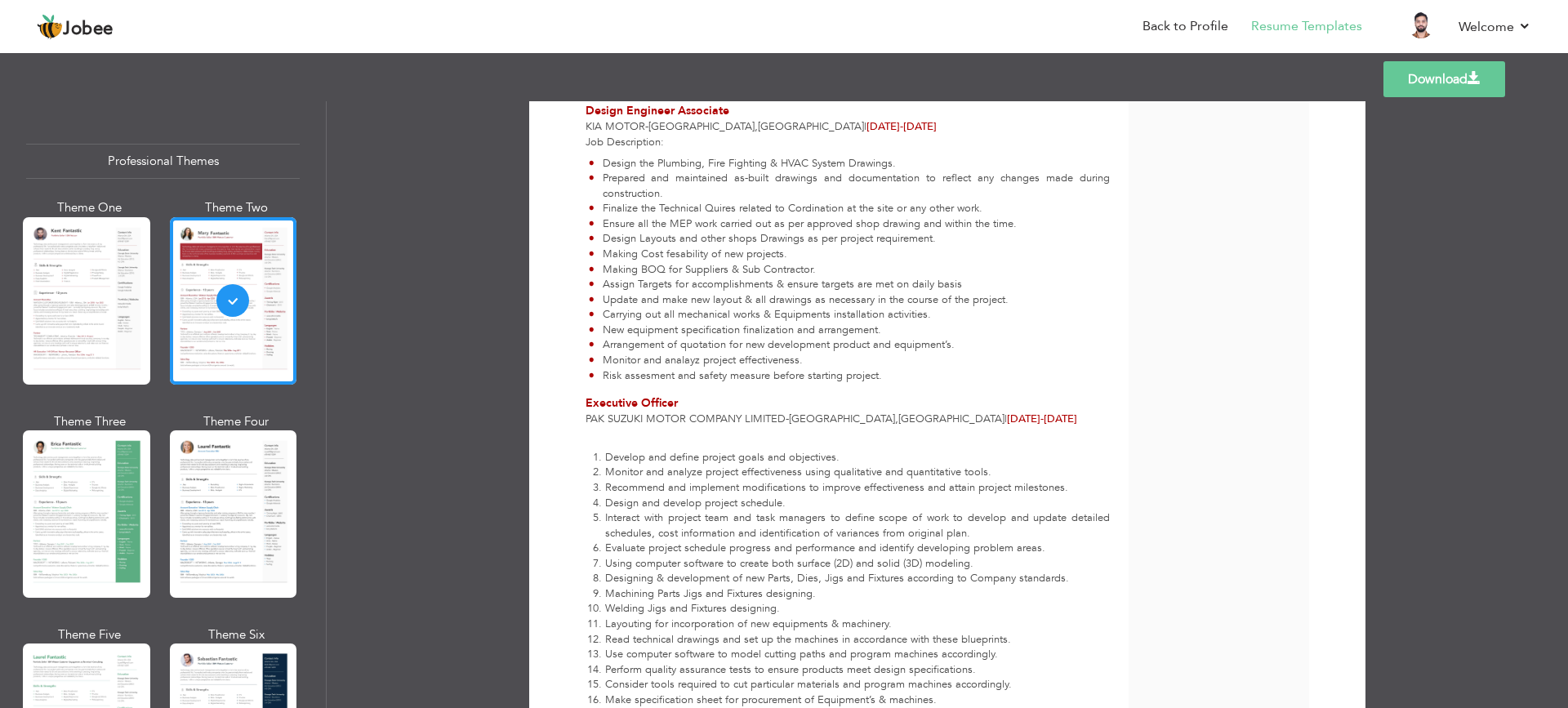
scroll to position [801, 0]
click at [135, 477] on div at bounding box center [87, 514] width 127 height 168
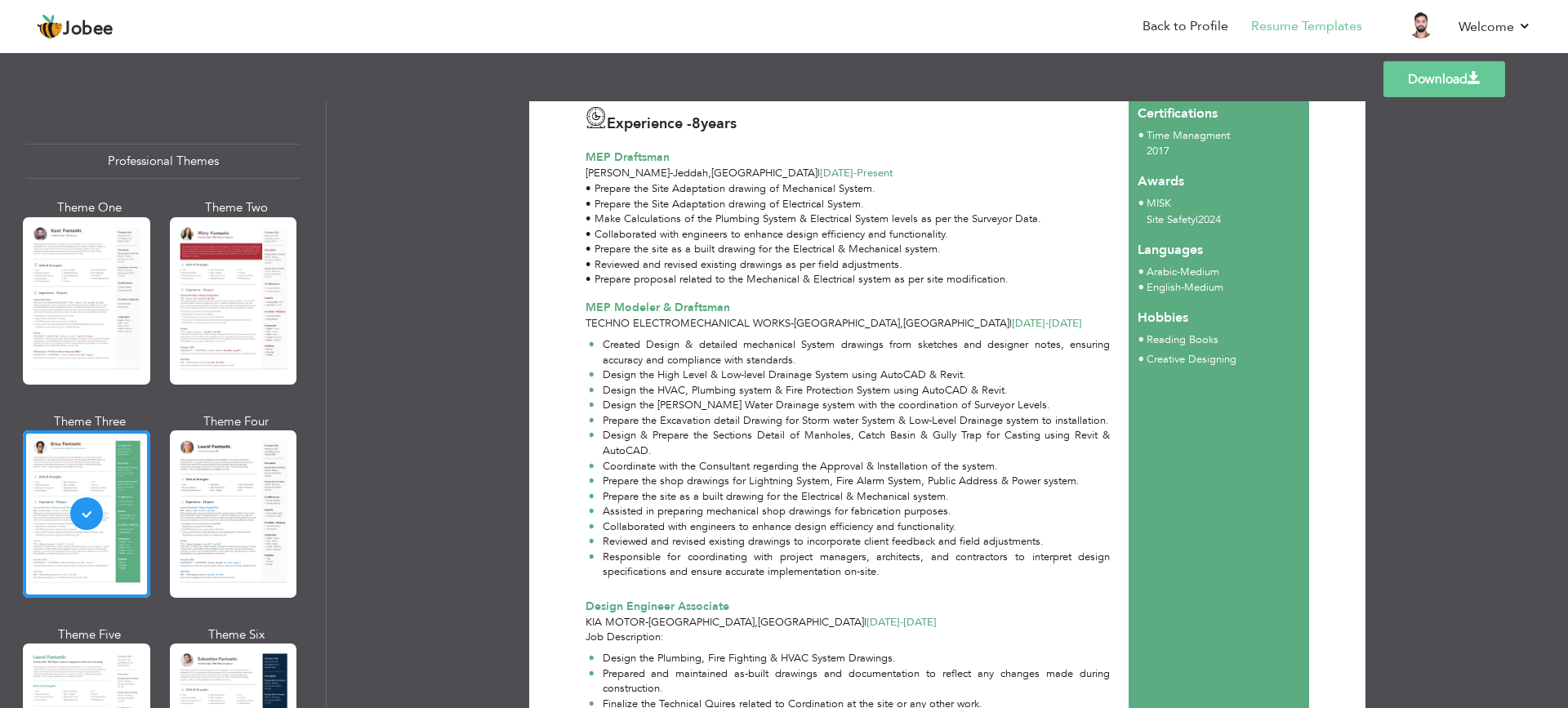
scroll to position [0, 0]
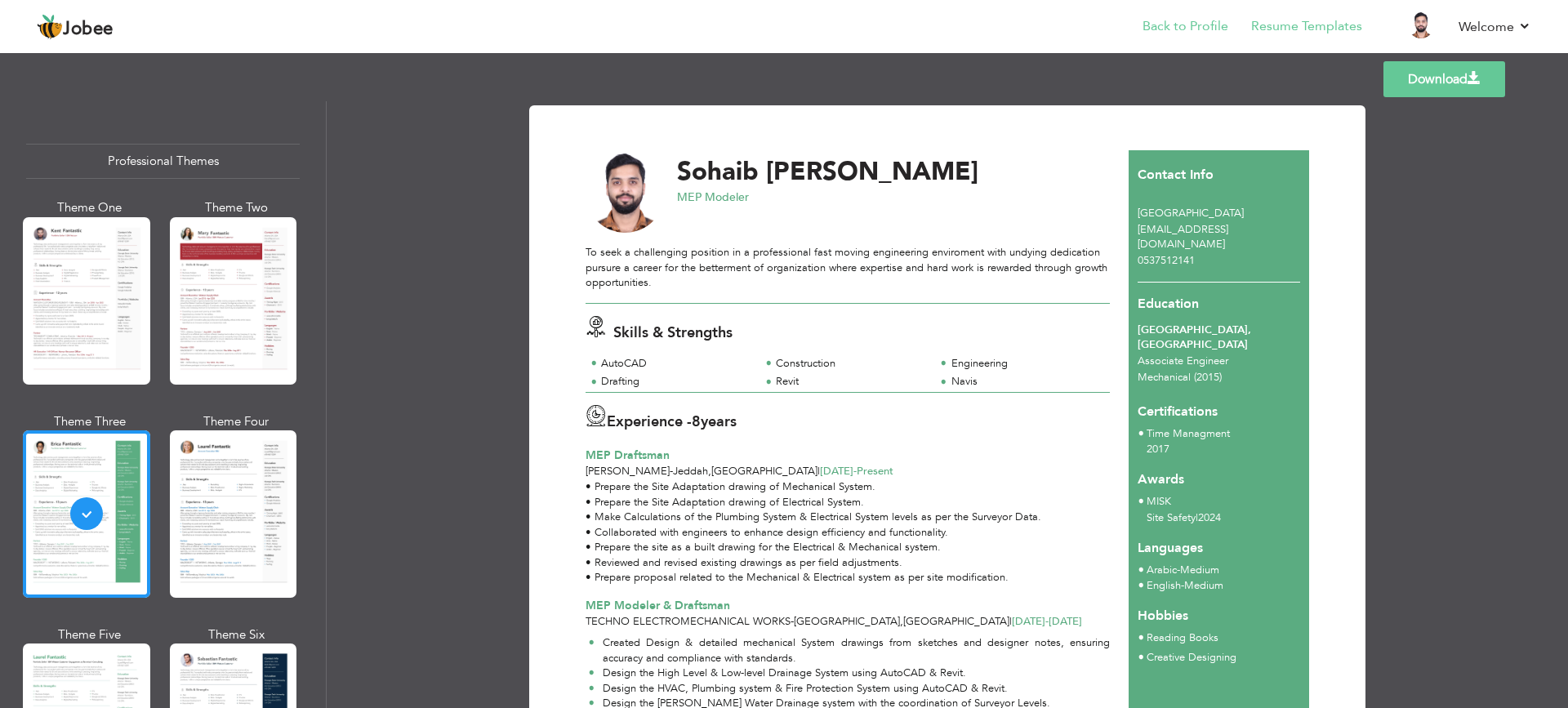
click at [1176, 17] on li "Back to Profile" at bounding box center [1173, 27] width 108 height 44
click at [1486, 81] on link "Download" at bounding box center [1444, 78] width 122 height 36
click at [1436, 78] on link "Download" at bounding box center [1444, 78] width 122 height 36
click at [1461, 85] on link "Download" at bounding box center [1444, 78] width 122 height 36
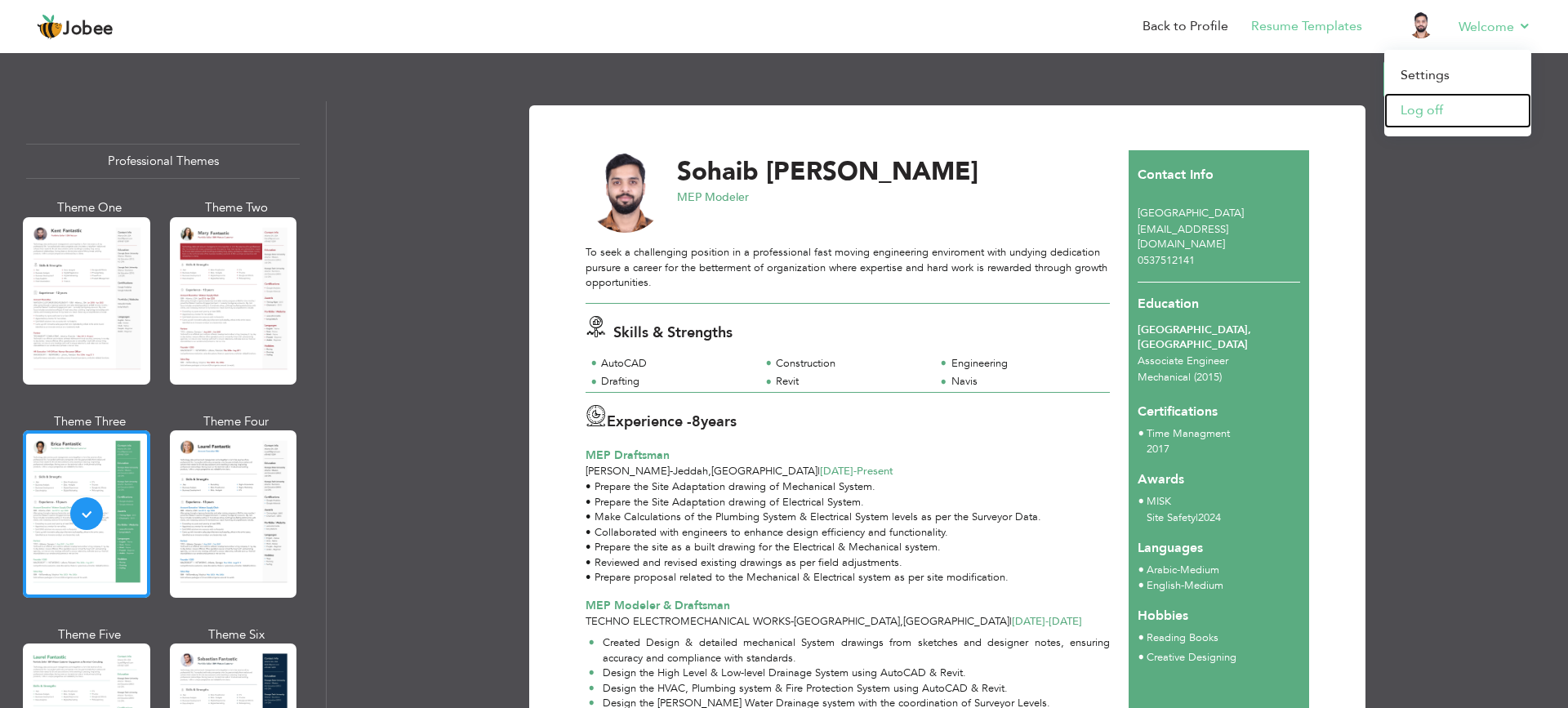
click at [1425, 99] on link "Log off" at bounding box center [1458, 111] width 147 height 35
